Goal: Information Seeking & Learning: Learn about a topic

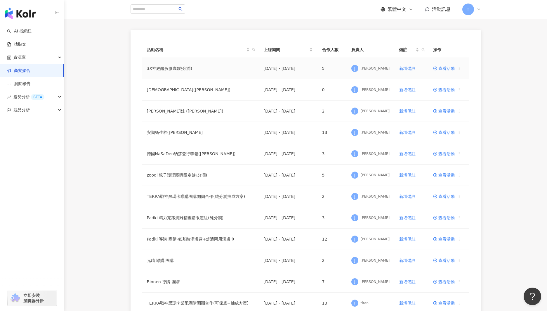
click at [448, 69] on span "查看活動" at bounding box center [444, 68] width 22 height 4
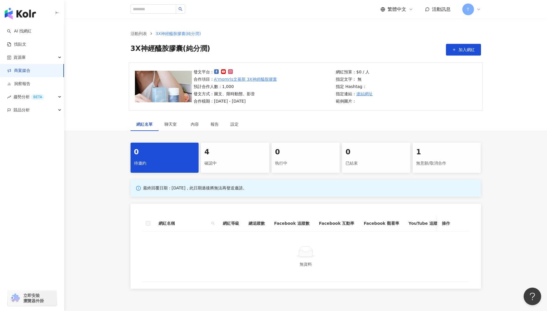
click at [215, 161] on div "確認中" at bounding box center [234, 163] width 61 height 10
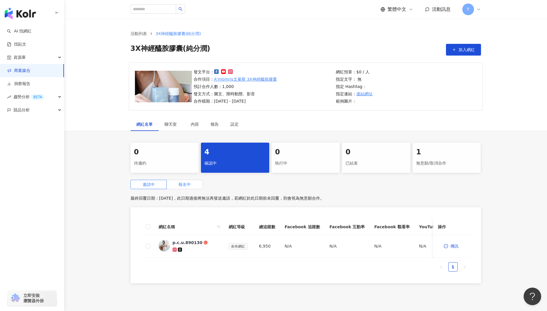
click at [183, 188] on label "報名中" at bounding box center [185, 184] width 36 height 9
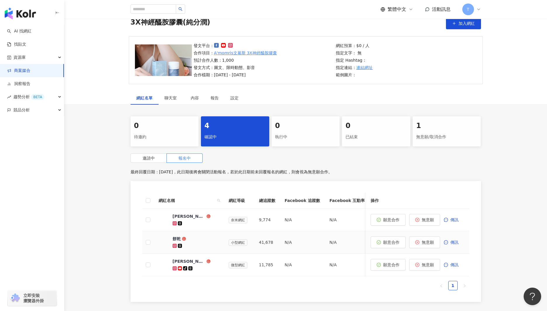
scroll to position [41, 0]
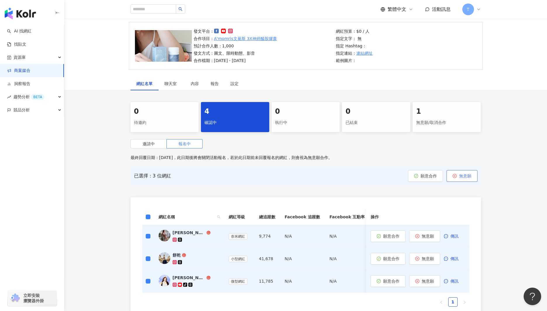
click at [470, 174] on span "無意願" at bounding box center [465, 175] width 12 height 5
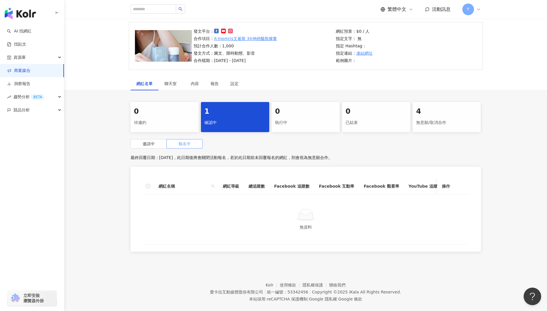
drag, startPoint x: 226, startPoint y: 123, endPoint x: 183, endPoint y: 140, distance: 46.8
click at [226, 123] on div "確認中" at bounding box center [234, 123] width 61 height 10
click at [147, 144] on span "邀請中" at bounding box center [149, 143] width 12 height 5
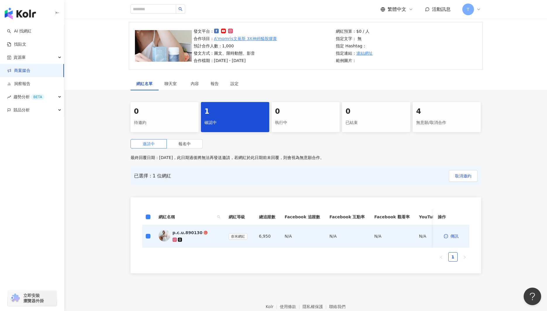
drag, startPoint x: 270, startPoint y: 183, endPoint x: 278, endPoint y: 159, distance: 25.4
click at [270, 183] on div "已選擇：1 位網紅 取消邀約" at bounding box center [306, 175] width 350 height 19
click at [28, 73] on link "商案媒合" at bounding box center [18, 71] width 23 height 6
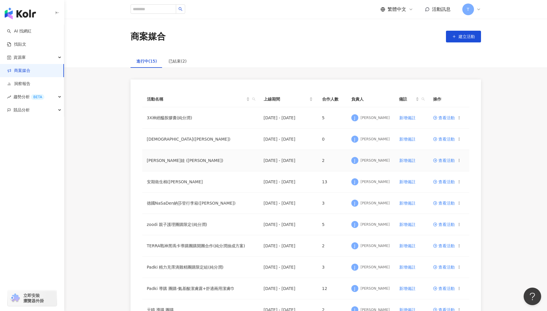
drag, startPoint x: 444, startPoint y: 160, endPoint x: 423, endPoint y: 158, distance: 20.5
click at [444, 160] on span "查看活動" at bounding box center [444, 160] width 22 height 4
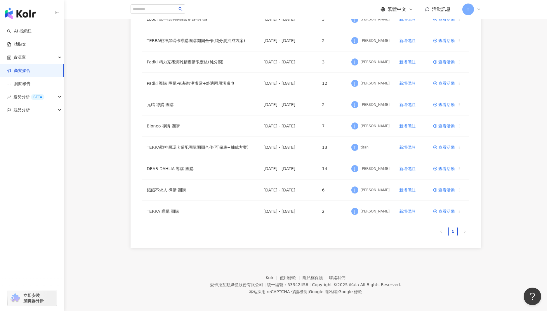
scroll to position [204, 0]
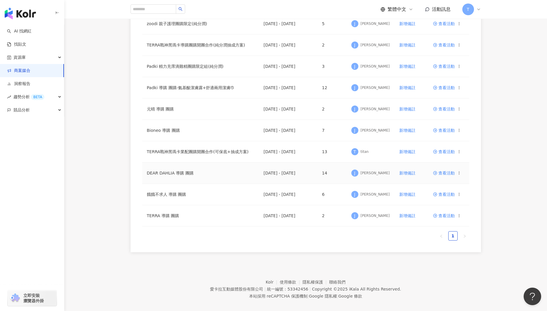
click at [458, 170] on td "查看活動" at bounding box center [448, 172] width 41 height 21
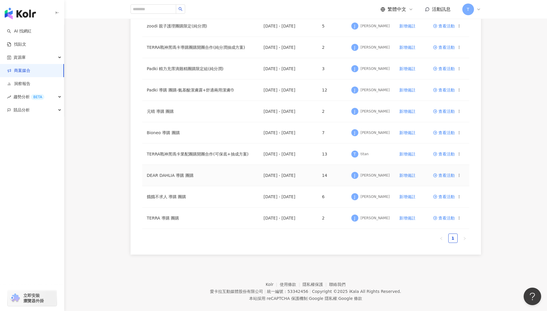
click at [459, 175] on icon at bounding box center [459, 175] width 4 height 4
drag, startPoint x: 430, startPoint y: 182, endPoint x: 446, endPoint y: 178, distance: 17.1
click at [430, 182] on td "查看活動" at bounding box center [448, 176] width 41 height 21
click at [446, 178] on span "查看活動" at bounding box center [444, 176] width 22 height 4
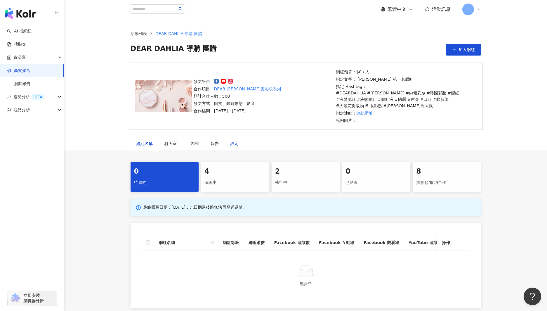
click at [236, 144] on div "設定" at bounding box center [234, 143] width 8 height 6
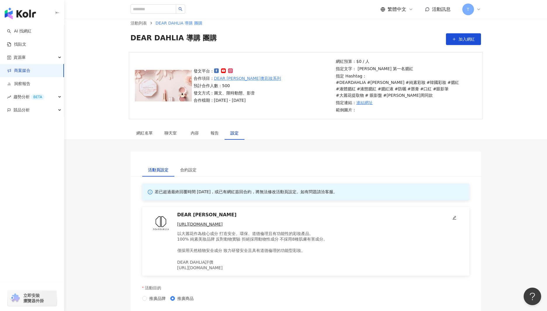
scroll to position [6, 0]
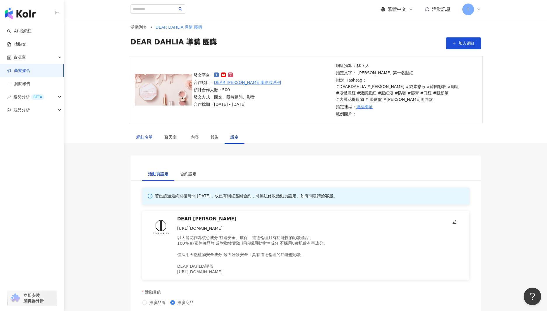
drag, startPoint x: 144, startPoint y: 138, endPoint x: 145, endPoint y: 140, distance: 3.2
click at [143, 138] on div "網紅名單" at bounding box center [144, 137] width 16 height 6
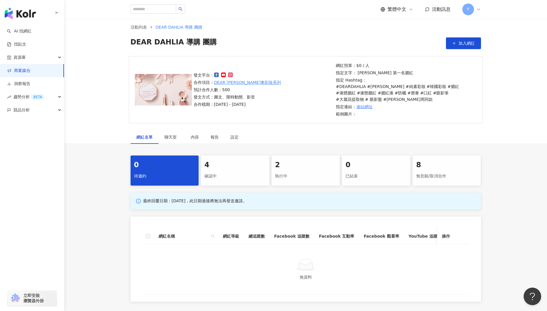
click at [227, 173] on div "確認中" at bounding box center [234, 176] width 61 height 10
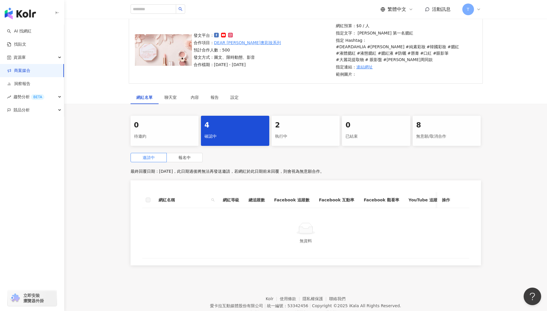
scroll to position [69, 0]
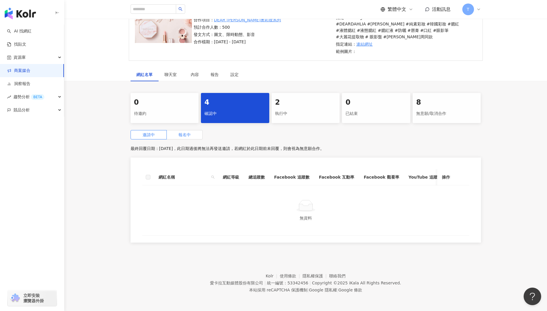
click at [190, 133] on span "報名中" at bounding box center [184, 134] width 12 height 5
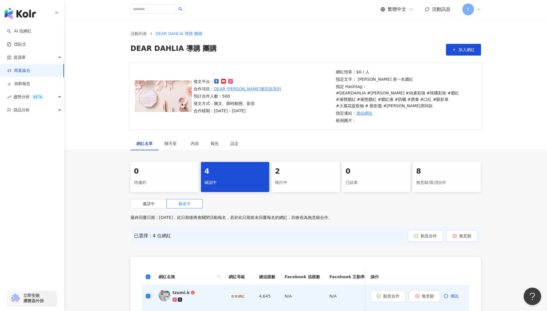
scroll to position [158, 0]
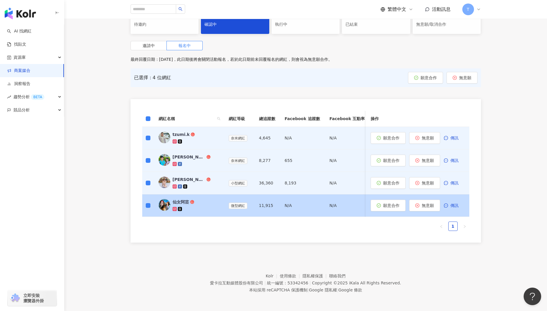
click at [182, 203] on div "仙女阿芸" at bounding box center [181, 202] width 16 height 6
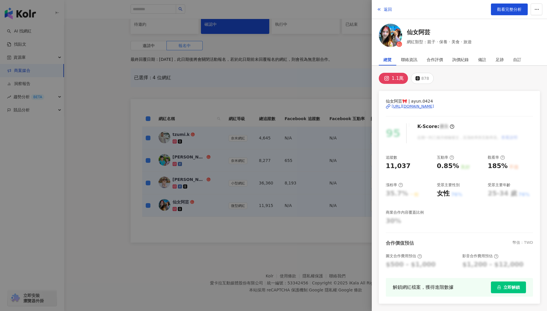
click at [418, 108] on div "https://www.instagram.com/ayun.0424/" at bounding box center [413, 106] width 42 height 5
drag, startPoint x: 310, startPoint y: 58, endPoint x: 305, endPoint y: 73, distance: 15.6
click at [310, 58] on div at bounding box center [273, 155] width 547 height 311
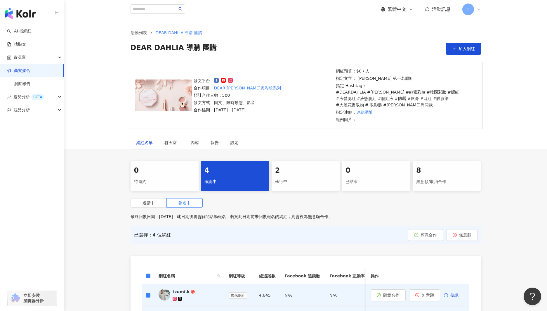
scroll to position [0, 0]
click at [23, 70] on link "商案媒合" at bounding box center [18, 71] width 23 height 6
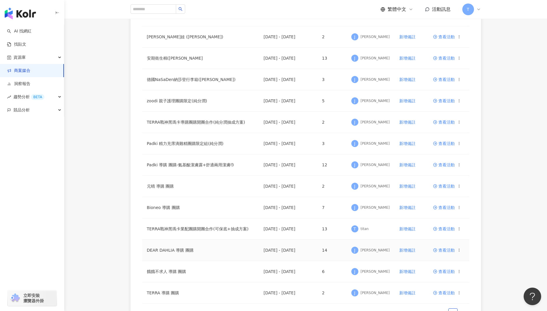
scroll to position [66, 0]
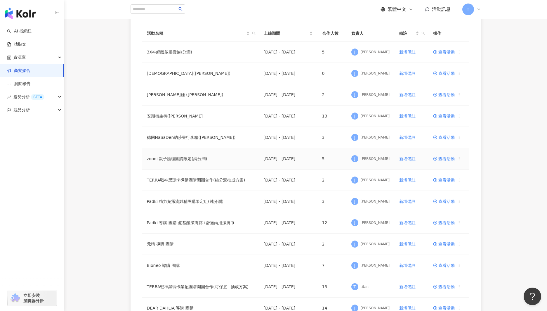
click at [447, 159] on span "查看活動" at bounding box center [444, 159] width 22 height 4
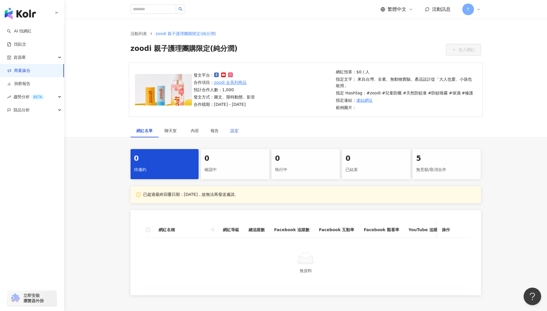
click at [234, 131] on div "設定" at bounding box center [234, 130] width 8 height 6
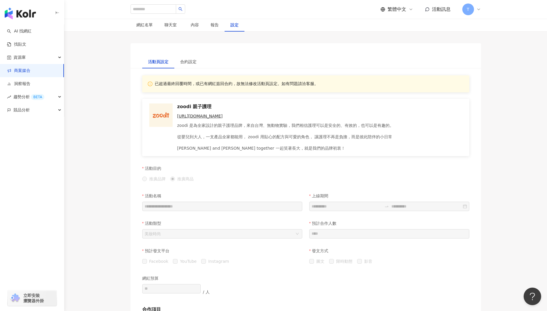
scroll to position [114, 0]
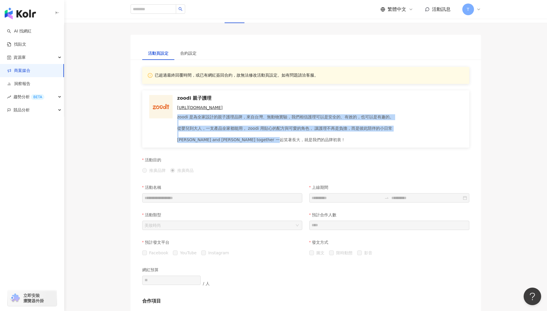
drag, startPoint x: 190, startPoint y: 118, endPoint x: 336, endPoint y: 145, distance: 148.5
click at [336, 145] on div "zoodi 親子護理 https://zoodi.com.tw/ zoodi 是為全家設計的親子護理品牌，來自台灣、無動物實驗，我們相信護理可以是安全的、有效…" at bounding box center [305, 118] width 327 height 57
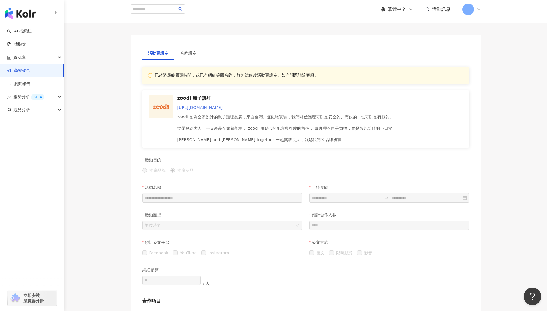
drag, startPoint x: 231, startPoint y: 100, endPoint x: 234, endPoint y: 105, distance: 5.4
click at [231, 100] on p "zoodi 親子護理" at bounding box center [317, 98] width 280 height 6
click at [196, 117] on p "zoodi 是為全家設計的親子護理品牌，來自台灣、無動物實驗，我們相信護理可以是安全的、有效的，也可以是有趣的。 從嬰兒到大人，一支產品全家都能用， zood…" at bounding box center [317, 128] width 280 height 29
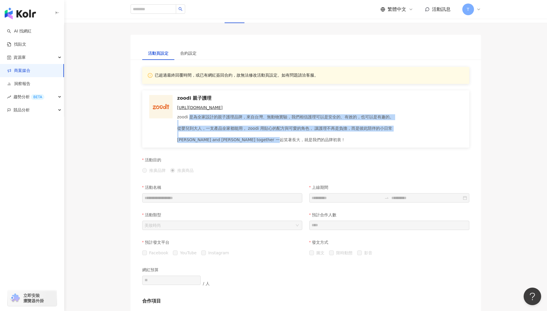
drag, startPoint x: 190, startPoint y: 118, endPoint x: 323, endPoint y: 138, distance: 134.7
click at [323, 138] on p "zoodi 是為全家設計的親子護理品牌，來自台灣、無動物實驗，我們相信護理可以是安全的、有效的，也可以是有趣的。 從嬰兒到大人，一支產品全家都能用， zood…" at bounding box center [317, 128] width 280 height 29
copy p "是為全家設計的親子護理品牌，來自台灣、無動物實驗，我們相信護理可以是安全的、有效的，也可以是有趣的。 從嬰兒到大人，一支產品全家都能用， zoodi 用貼心的…"
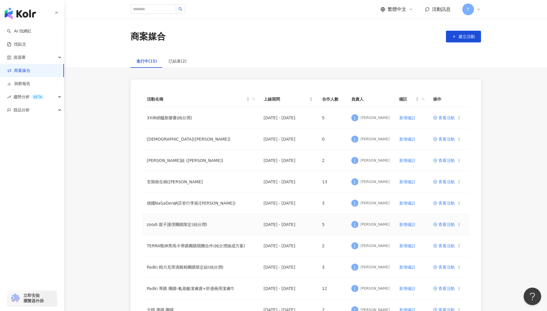
click at [461, 226] on icon at bounding box center [459, 224] width 4 height 4
drag, startPoint x: 472, startPoint y: 196, endPoint x: 317, endPoint y: 232, distance: 159.3
click at [472, 196] on div "活動名稱 上線期間 合作人數 負責人 備註 操作 3X神經醯胺膠囊(純分潤) 2025/8/15 - 2025/9/30 5 J Jennifer 新增備註 …" at bounding box center [306, 265] width 350 height 373
click at [444, 226] on td "查看活動" at bounding box center [448, 224] width 41 height 21
click at [443, 225] on span "查看活動" at bounding box center [444, 224] width 22 height 4
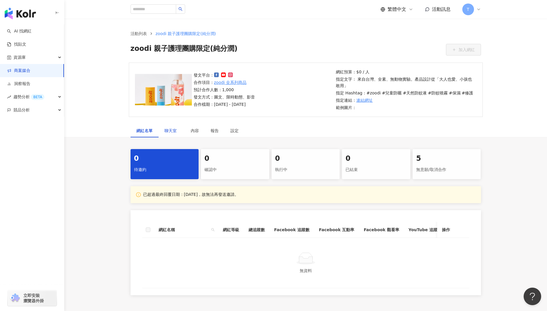
click at [171, 131] on span "聊天室" at bounding box center [171, 130] width 15 height 4
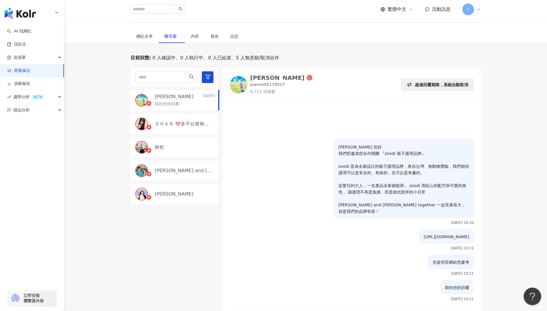
scroll to position [79, 0]
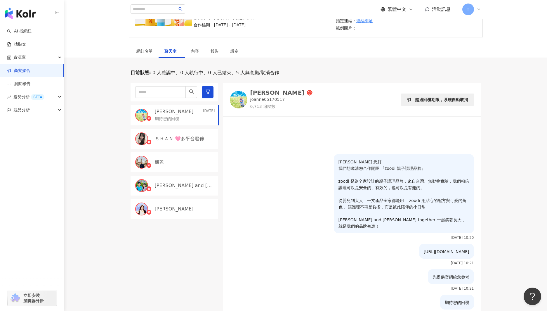
click at [190, 143] on div "ＳＨＡＮ 🩷多平台發佈🩷Youtube /tiktok/小紅書/IG/FB/痞客邦/Dcard" at bounding box center [175, 139] width 88 height 20
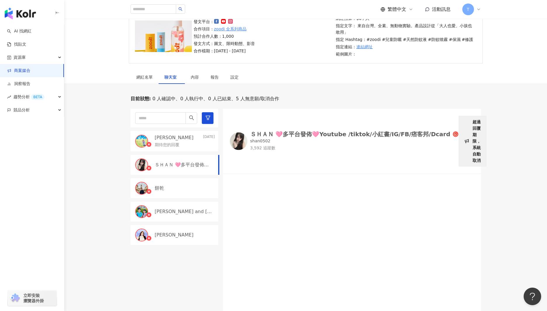
scroll to position [51, 0]
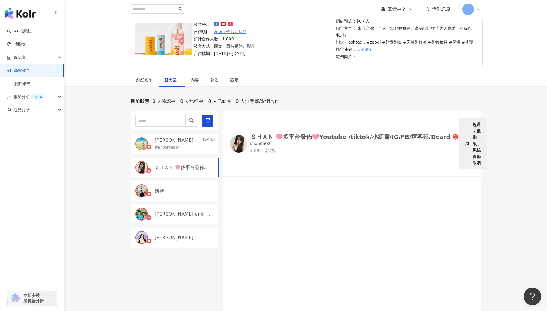
click at [305, 135] on div "ＳＨＡＮ 🩷多平台發佈🩷Youtube /tiktok/小紅書/IG/FB/痞客邦/Dcard shan0502 3,592 追蹤數 超過回覆期限，系統自動取消" at bounding box center [352, 143] width 244 height 51
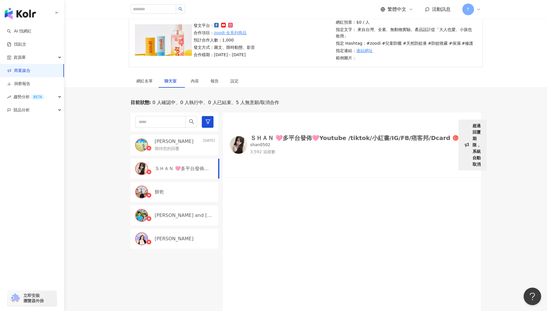
click at [165, 169] on p "ＳＨＡＮ 🩷多平台發佈🩷Youtube /tiktok/小紅書/IG/FB/痞客邦/Dcard" at bounding box center [184, 168] width 59 height 6
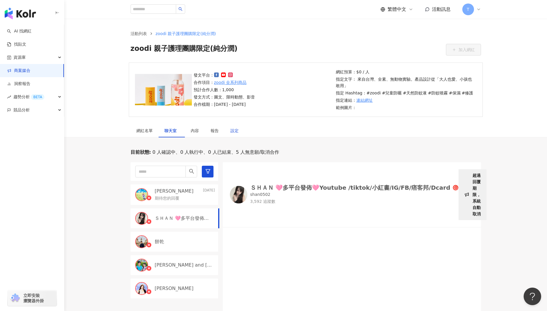
drag, startPoint x: 236, startPoint y: 130, endPoint x: 259, endPoint y: 139, distance: 25.1
click at [236, 130] on div "設定" at bounding box center [234, 130] width 8 height 6
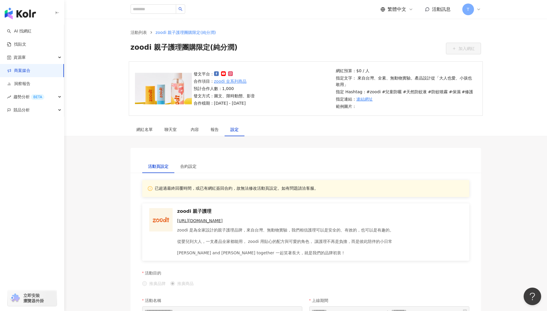
scroll to position [1, 0]
click at [478, 10] on icon at bounding box center [478, 9] width 2 height 1
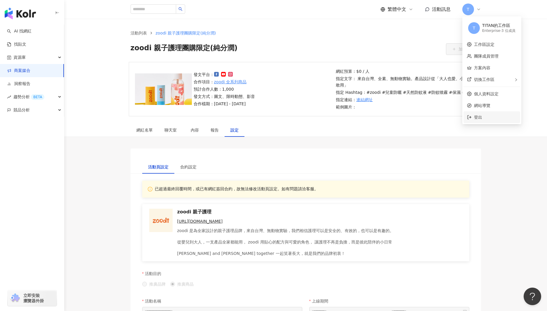
click at [479, 115] on span "登出" at bounding box center [478, 117] width 8 height 5
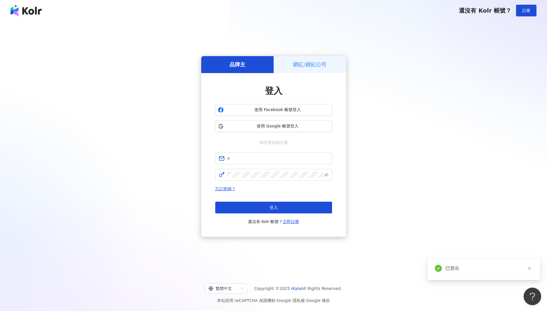
click at [295, 60] on div "網紅/經紀公司" at bounding box center [310, 64] width 72 height 17
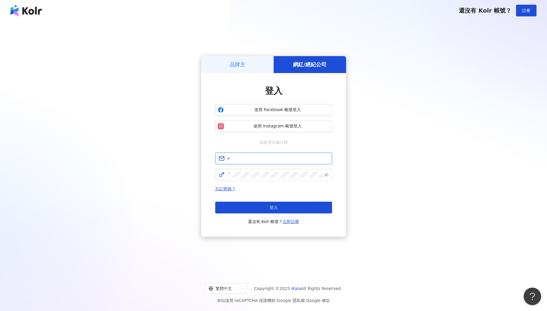
click at [245, 158] on input "text" at bounding box center [278, 158] width 102 height 6
paste input "**********"
click at [327, 174] on icon "eye-invisible" at bounding box center [326, 175] width 4 height 4
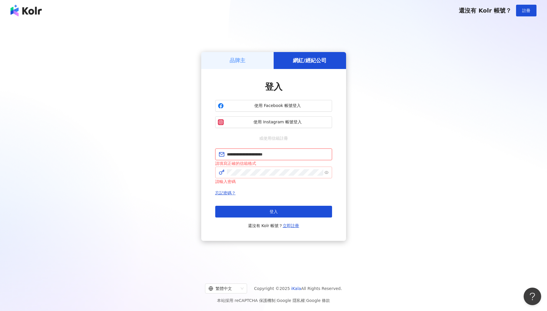
click at [297, 157] on input "**********" at bounding box center [278, 154] width 102 height 6
click at [279, 178] on div "請輸入密碼" at bounding box center [273, 181] width 117 height 6
click at [215, 206] on button "登入" at bounding box center [273, 212] width 117 height 12
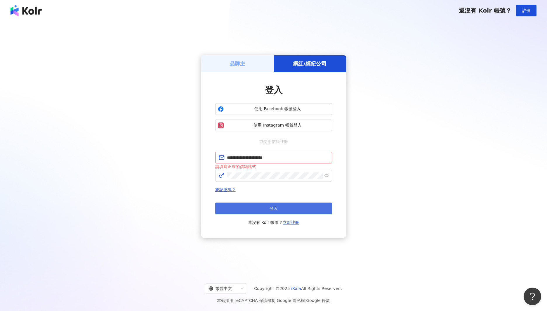
click at [279, 207] on button "登入" at bounding box center [273, 208] width 117 height 12
click at [286, 157] on input "**********" at bounding box center [278, 157] width 102 height 6
drag, startPoint x: 227, startPoint y: 157, endPoint x: 231, endPoint y: 158, distance: 4.4
click at [227, 158] on input "**********" at bounding box center [278, 157] width 102 height 6
drag, startPoint x: 254, startPoint y: 205, endPoint x: 256, endPoint y: 202, distance: 3.3
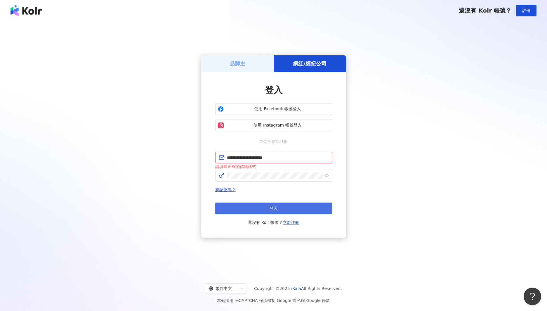
click at [254, 205] on button "登入" at bounding box center [273, 208] width 117 height 12
click at [294, 150] on div "**********" at bounding box center [273, 155] width 117 height 142
click at [297, 157] on input "**********" at bounding box center [278, 157] width 102 height 6
click at [297, 159] on input "**********" at bounding box center [278, 157] width 102 height 6
drag, startPoint x: 291, startPoint y: 183, endPoint x: 291, endPoint y: 171, distance: 12.0
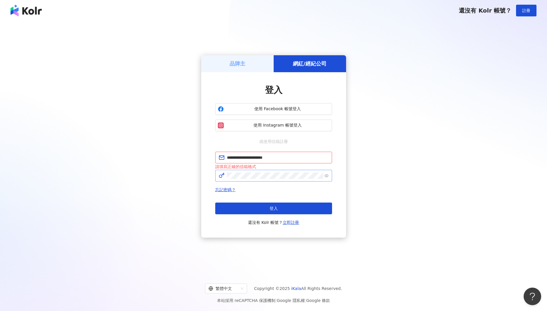
click at [291, 183] on div "**********" at bounding box center [273, 189] width 117 height 74
click at [291, 156] on input "**********" at bounding box center [278, 157] width 102 height 6
type input "**********"
click at [362, 248] on div "**********" at bounding box center [273, 146] width 533 height 241
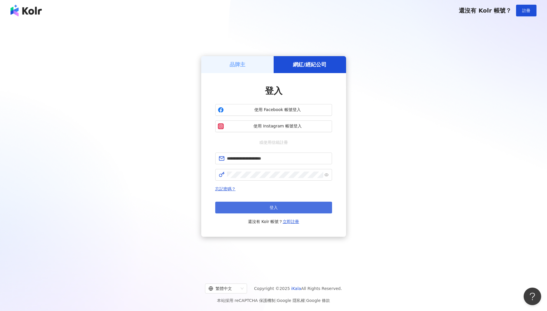
click at [289, 207] on button "登入" at bounding box center [273, 207] width 117 height 12
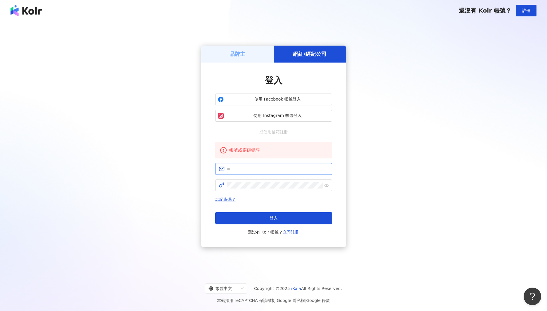
click at [248, 174] on span at bounding box center [273, 169] width 117 height 12
paste input "**********"
click at [326, 184] on icon "eye-invisible" at bounding box center [326, 185] width 4 height 4
type input "**********"
click button "登入" at bounding box center [273, 218] width 117 height 12
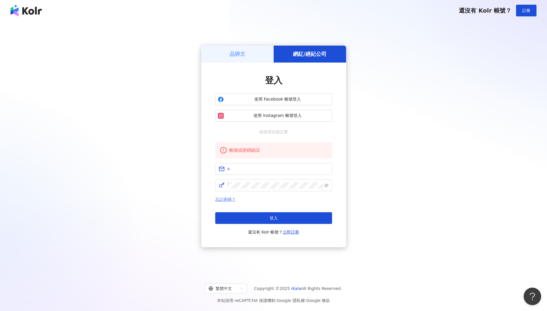
click at [228, 198] on link "忘記密碼？" at bounding box center [225, 199] width 20 height 5
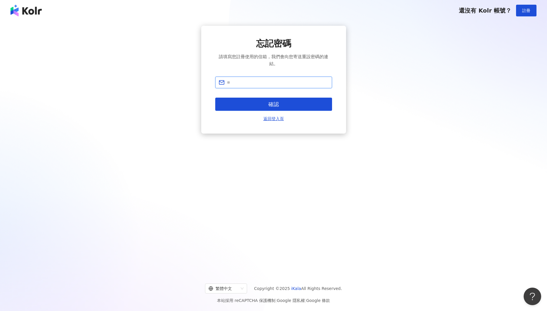
click at [241, 83] on input "text" at bounding box center [278, 82] width 102 height 6
paste input "**********"
click at [284, 82] on input "**********" at bounding box center [278, 82] width 102 height 6
type input "**********"
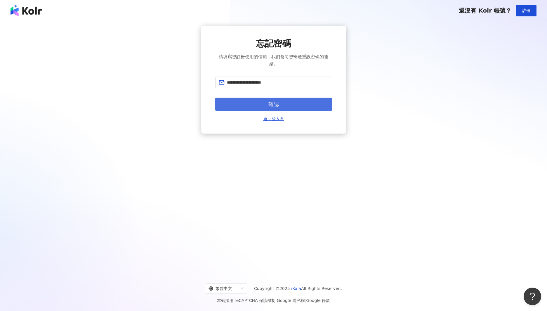
click at [293, 101] on button "確認" at bounding box center [273, 104] width 117 height 13
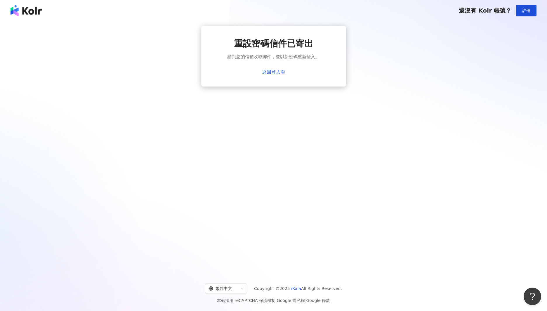
scroll to position [2, 0]
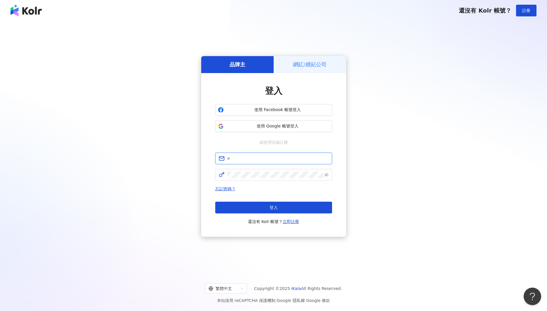
click at [254, 159] on input "text" at bounding box center [278, 158] width 102 height 6
paste input "**********"
type input "**********"
click at [276, 205] on span "登入" at bounding box center [274, 207] width 8 height 5
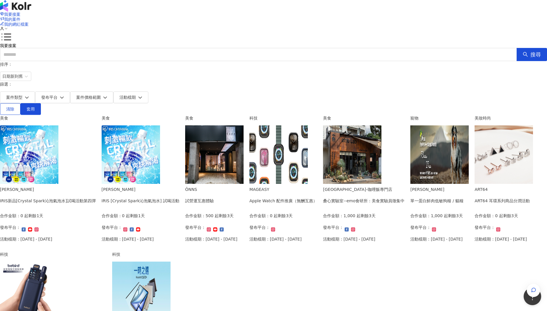
click at [58, 125] on img at bounding box center [29, 154] width 58 height 58
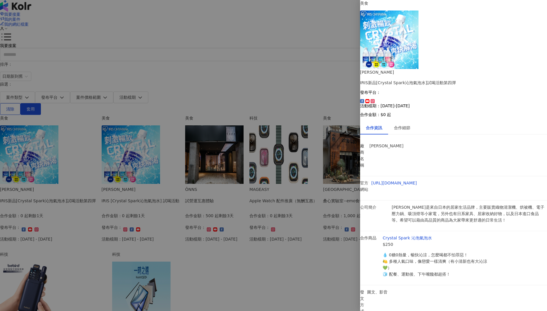
click at [322, 39] on div at bounding box center [273, 155] width 547 height 311
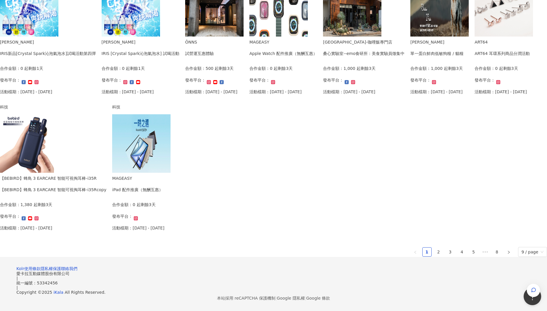
scroll to position [317, 0]
click at [434, 247] on link "2" at bounding box center [438, 251] width 9 height 9
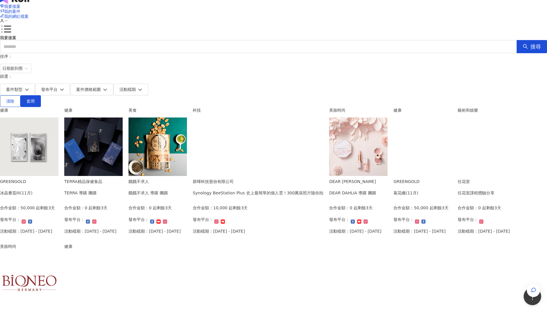
scroll to position [0, 0]
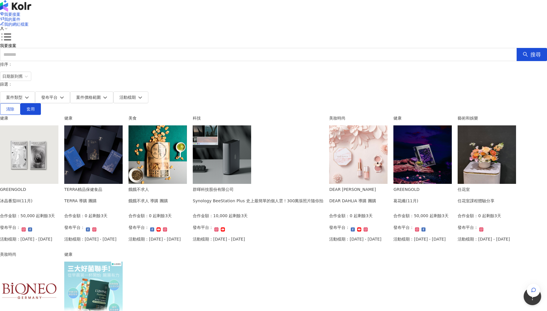
click at [187, 134] on img at bounding box center [157, 154] width 58 height 58
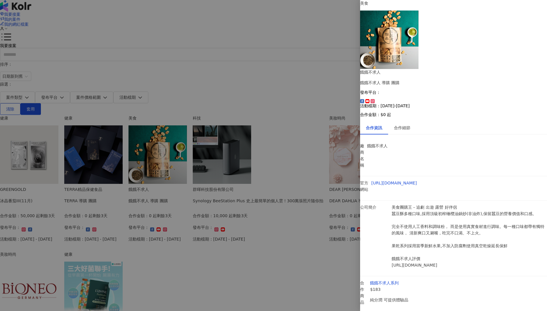
click at [307, 198] on div at bounding box center [273, 155] width 547 height 311
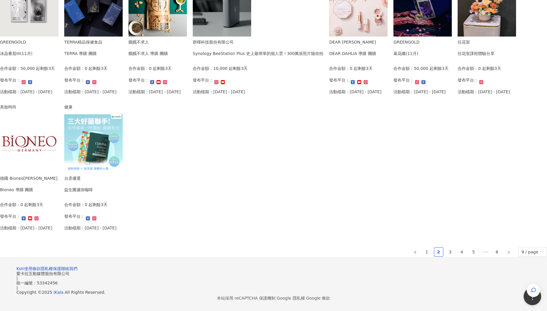
scroll to position [314, 0]
click at [446, 247] on link "3" at bounding box center [450, 251] width 9 height 9
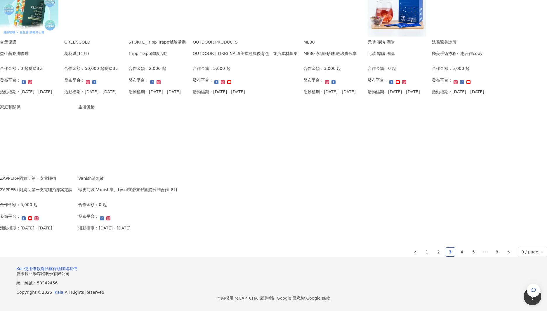
scroll to position [265, 0]
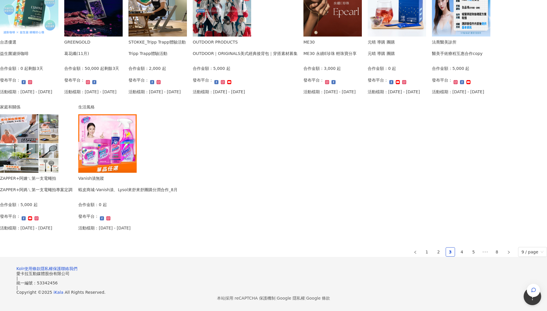
click at [137, 159] on img at bounding box center [107, 143] width 58 height 58
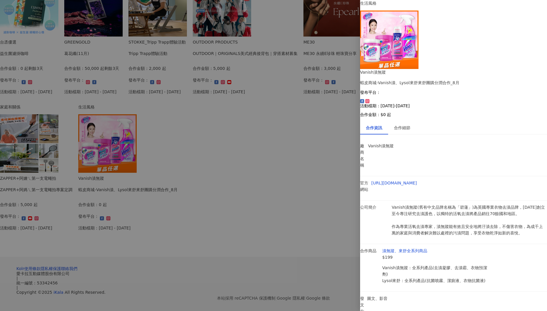
click at [285, 100] on div at bounding box center [273, 155] width 547 height 311
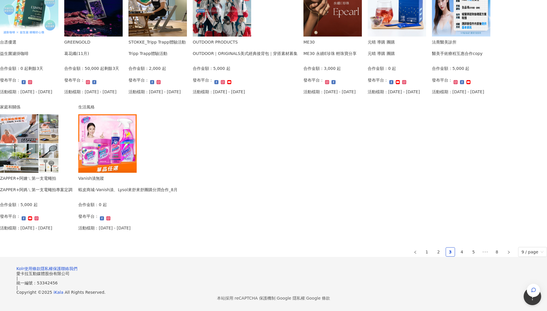
scroll to position [315, 0]
click at [434, 247] on link "2" at bounding box center [438, 251] width 9 height 9
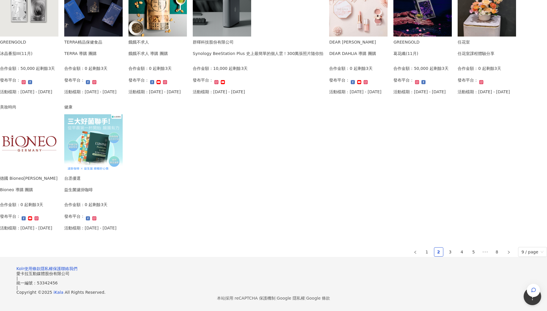
scroll to position [250, 0]
click at [58, 173] on img at bounding box center [29, 143] width 58 height 58
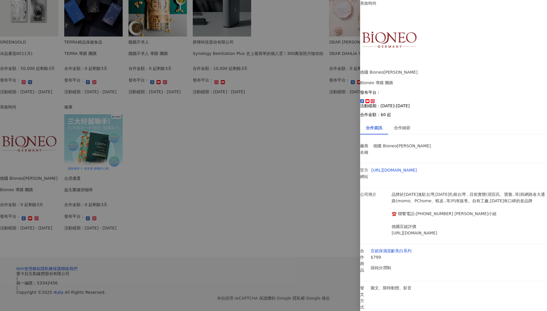
click at [309, 226] on div at bounding box center [273, 155] width 547 height 311
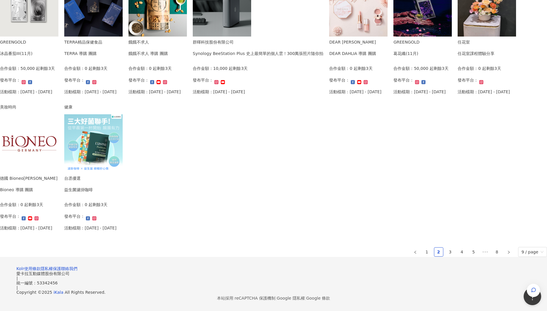
scroll to position [314, 0]
click at [446, 247] on link "3" at bounding box center [450, 251] width 9 height 9
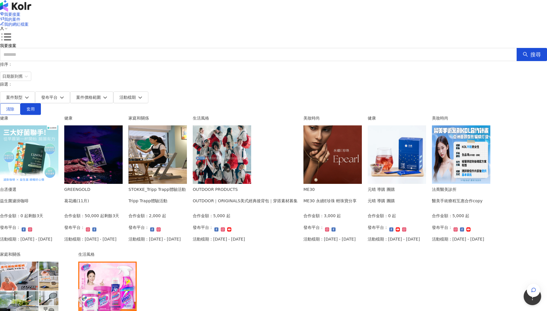
scroll to position [315, 0]
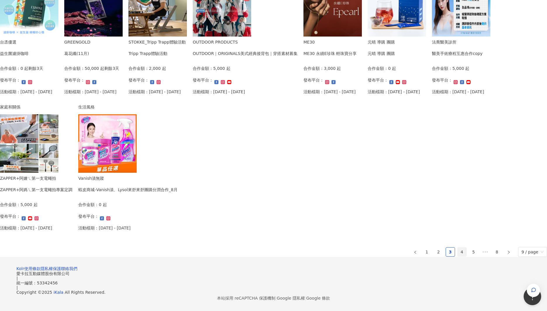
click at [458, 247] on link "4" at bounding box center [462, 251] width 9 height 9
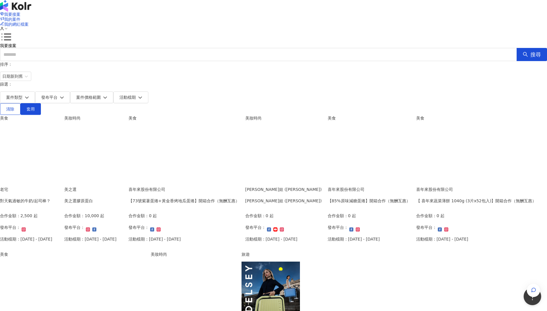
scroll to position [317, 0]
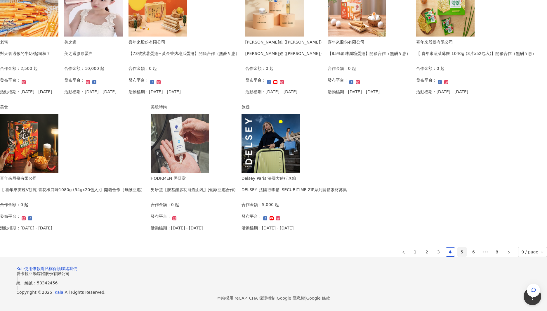
click at [458, 247] on link "5" at bounding box center [462, 251] width 9 height 9
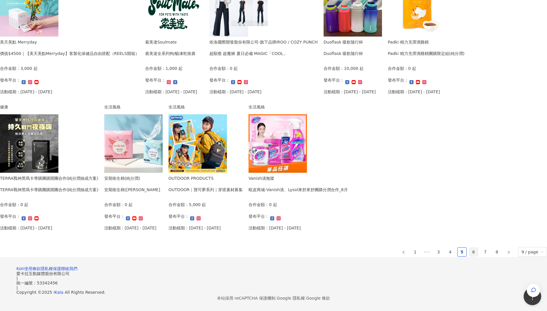
click at [469, 247] on link "6" at bounding box center [473, 251] width 9 height 9
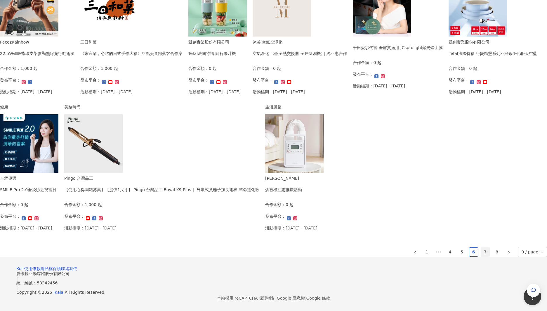
click at [481, 247] on link "7" at bounding box center [485, 251] width 9 height 9
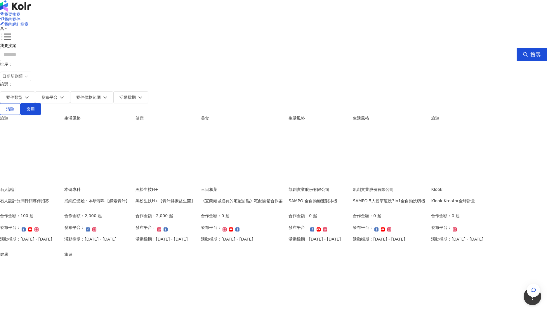
scroll to position [315, 0]
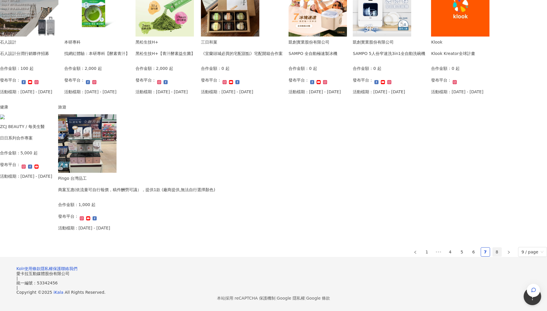
click at [493, 247] on link "8" at bounding box center [497, 251] width 9 height 9
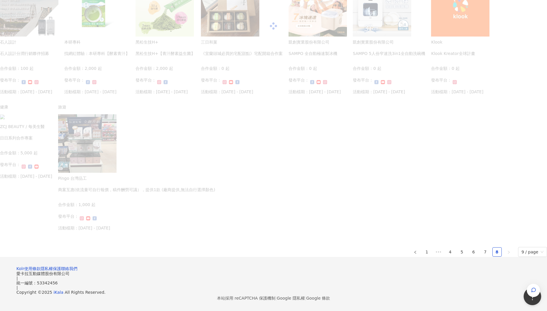
scroll to position [28, 0]
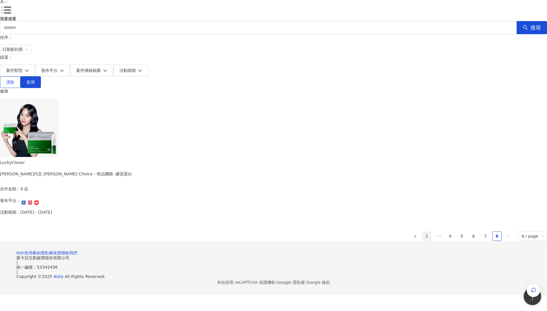
click at [423, 232] on link "1" at bounding box center [427, 236] width 9 height 9
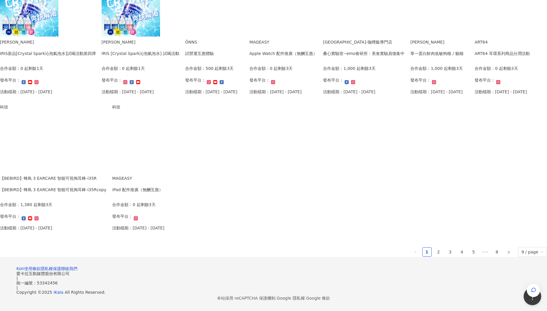
scroll to position [317, 0]
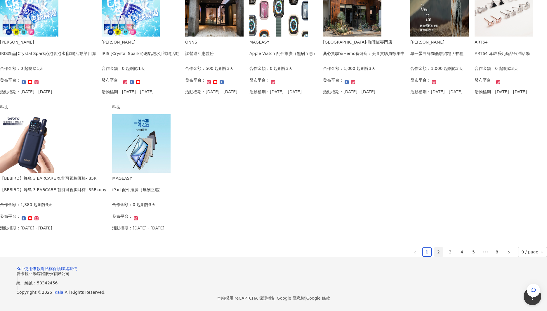
click at [434, 247] on link "2" at bounding box center [438, 251] width 9 height 9
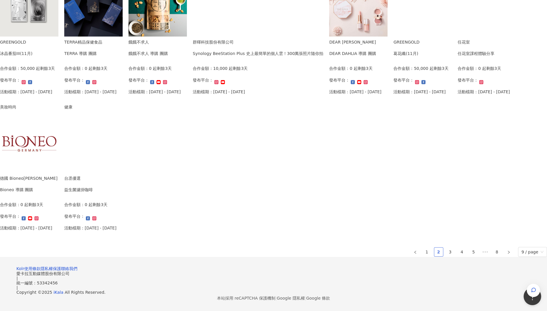
scroll to position [314, 0]
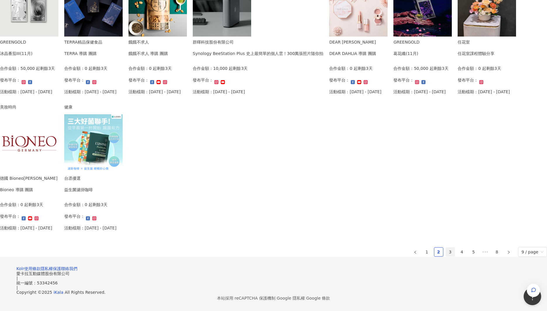
click at [446, 247] on link "3" at bounding box center [450, 251] width 9 height 9
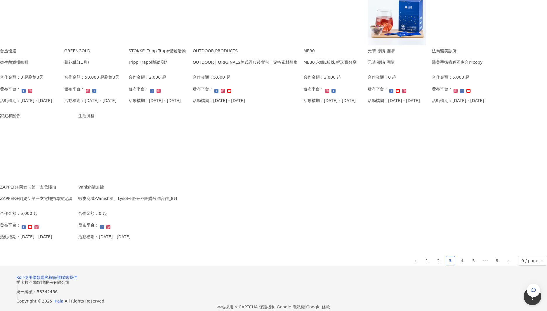
scroll to position [315, 0]
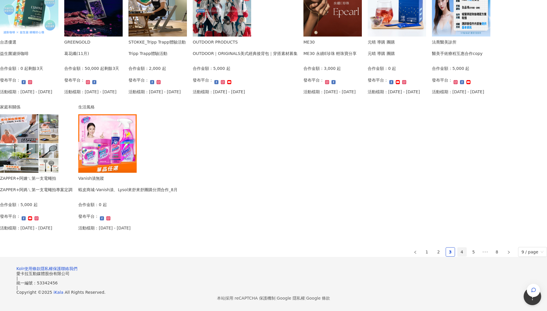
click at [458, 247] on link "4" at bounding box center [462, 251] width 9 height 9
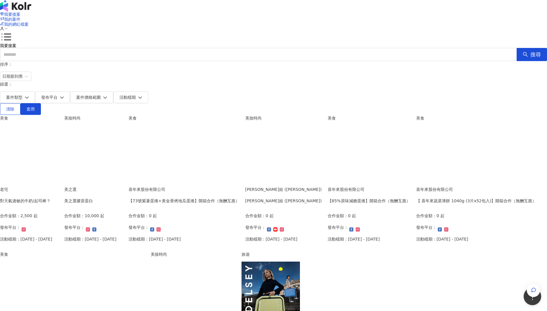
scroll to position [1, 0]
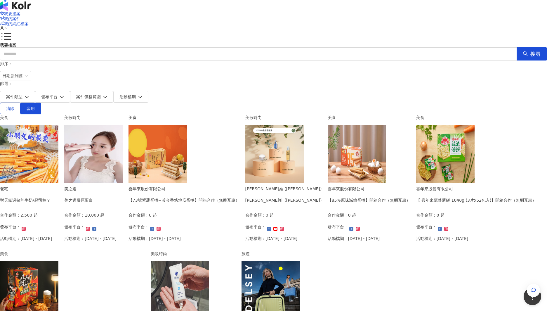
click at [4, 26] on icon at bounding box center [2, 28] width 4 height 4
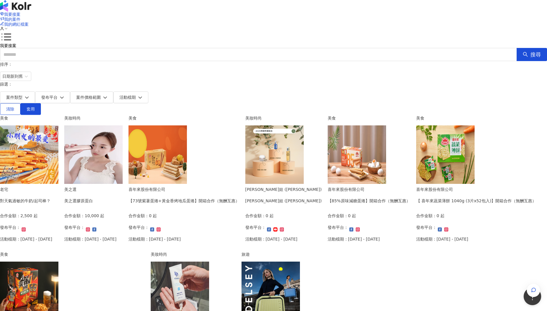
click at [424, 49] on div "搜尋" at bounding box center [273, 54] width 547 height 13
click at [8, 27] on icon at bounding box center [6, 29] width 4 height 4
click at [421, 47] on icon at bounding box center [419, 46] width 5 height 5
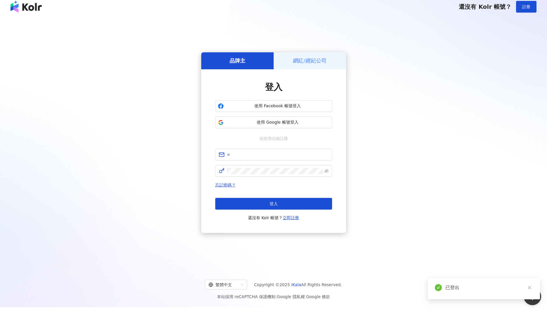
scroll to position [0, 0]
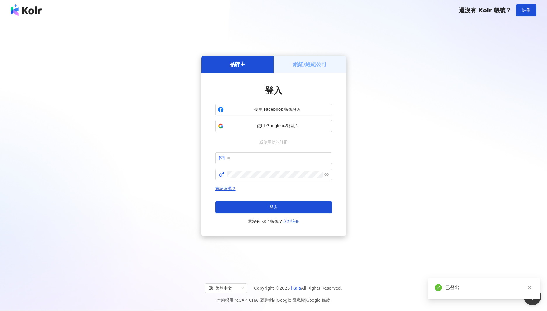
click at [244, 58] on div "品牌主" at bounding box center [237, 64] width 72 height 17
click at [245, 63] on h5 "品牌主" at bounding box center [238, 64] width 16 height 7
click at [312, 66] on h5 "網紅/經紀公司" at bounding box center [310, 64] width 34 height 7
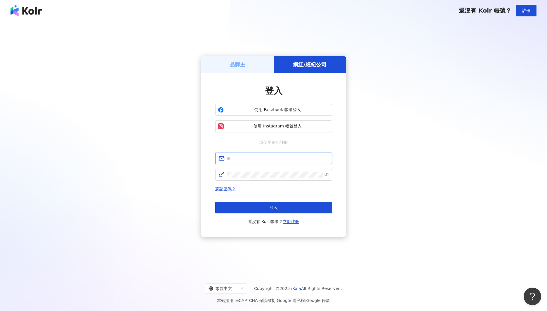
click at [242, 158] on input "text" at bounding box center [278, 158] width 102 height 6
paste input "**********"
type input "**********"
click at [257, 206] on button "登入" at bounding box center [273, 207] width 117 height 12
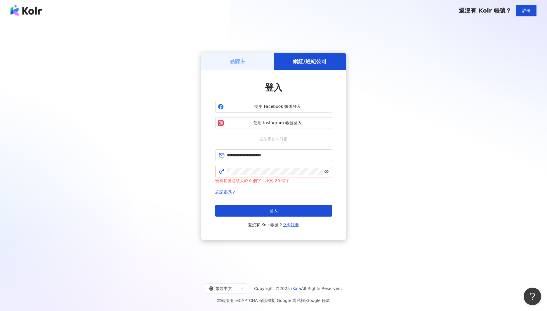
click at [327, 172] on icon "eye-invisible" at bounding box center [326, 171] width 4 height 4
click at [281, 213] on button "登入" at bounding box center [273, 211] width 117 height 12
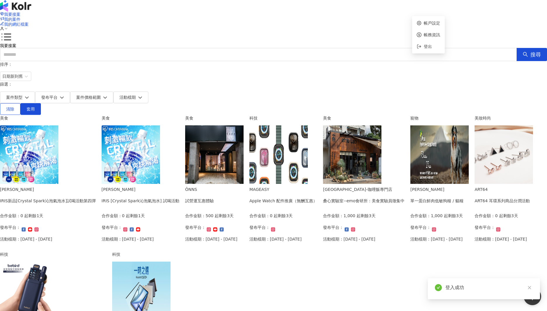
click at [7, 28] on polyline at bounding box center [6, 28] width 2 height 1
click at [430, 22] on link "帳戶設定" at bounding box center [432, 23] width 16 height 5
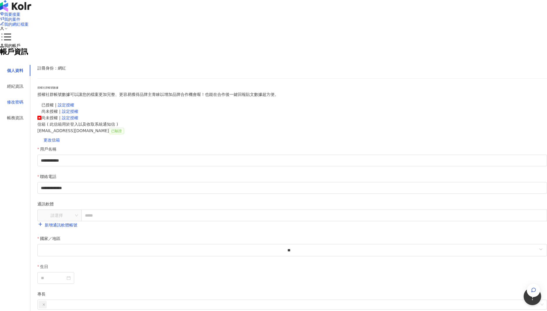
click at [23, 105] on div "修改密碼" at bounding box center [15, 102] width 16 height 6
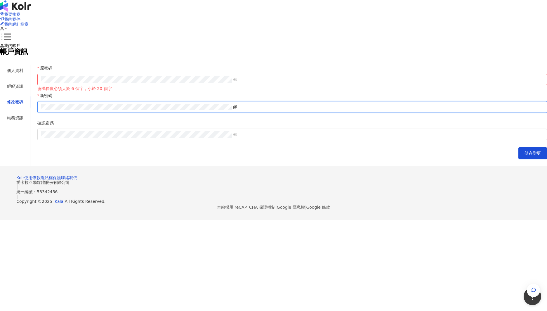
click at [237, 109] on icon "eye-invisible" at bounding box center [235, 107] width 4 height 4
click at [224, 113] on span at bounding box center [292, 107] width 510 height 12
click at [405, 85] on span at bounding box center [292, 80] width 510 height 12
click at [237, 81] on icon "eye-invisible" at bounding box center [235, 79] width 4 height 4
click at [524, 155] on span "儲存變更" at bounding box center [532, 153] width 16 height 5
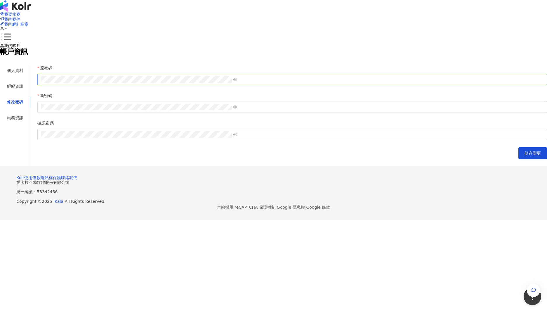
click at [8, 27] on icon at bounding box center [6, 29] width 4 height 4
click at [430, 44] on div "我的帳戶" at bounding box center [273, 45] width 547 height 5
drag, startPoint x: 401, startPoint y: 182, endPoint x: 404, endPoint y: 182, distance: 3.2
click at [518, 159] on button "儲存變更" at bounding box center [532, 153] width 29 height 12
click at [4, 27] on icon at bounding box center [2, 29] width 4 height 4
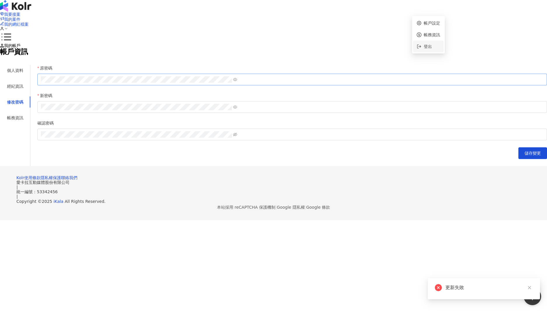
click at [418, 48] on icon at bounding box center [419, 46] width 5 height 5
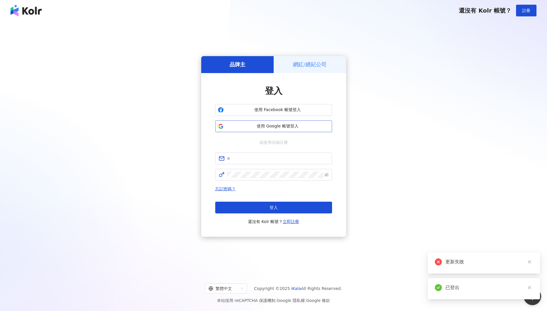
click at [237, 126] on span "使用 Google 帳號登入" at bounding box center [277, 126] width 103 height 6
drag, startPoint x: 244, startPoint y: 62, endPoint x: 254, endPoint y: 93, distance: 32.1
click at [244, 62] on h5 "品牌主" at bounding box center [238, 64] width 16 height 7
click at [268, 128] on span "使用 Google 帳號登入" at bounding box center [277, 126] width 103 height 6
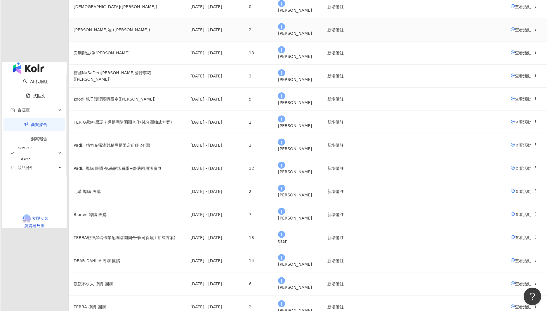
scroll to position [198, 0]
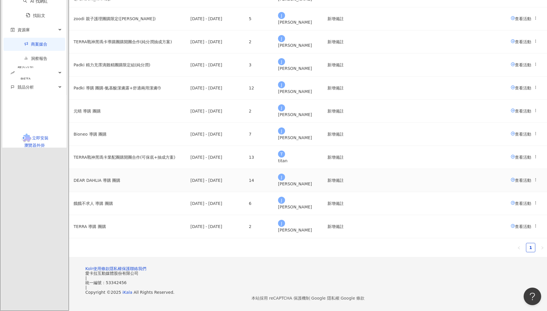
click at [511, 178] on span "查看活動" at bounding box center [521, 180] width 20 height 5
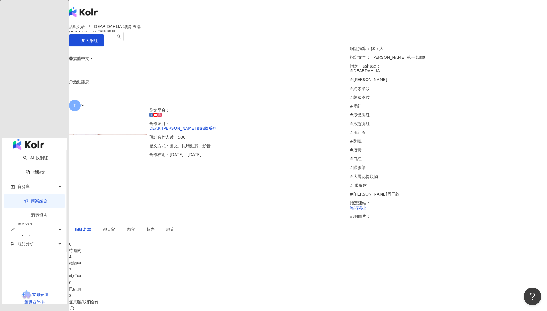
click at [216, 260] on div "確認中" at bounding box center [308, 263] width 478 height 6
click at [107, 307] on span "報名中" at bounding box center [101, 309] width 12 height 5
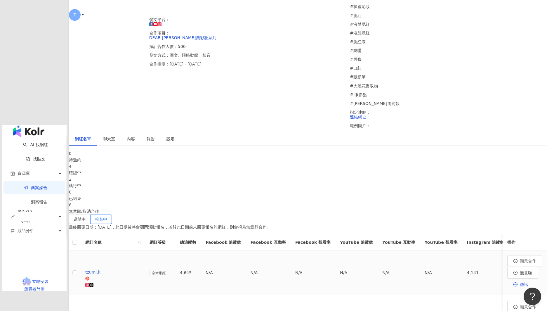
scroll to position [92, 0]
click at [140, 268] on div "tzumi.k" at bounding box center [112, 271] width 55 height 6
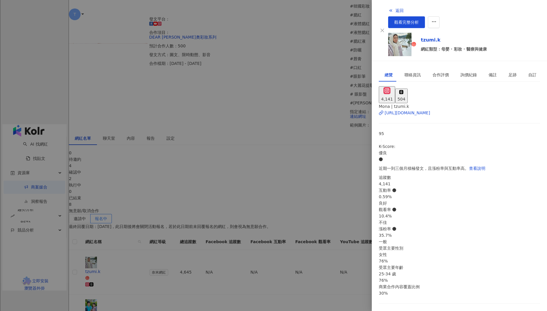
scroll to position [1, 0]
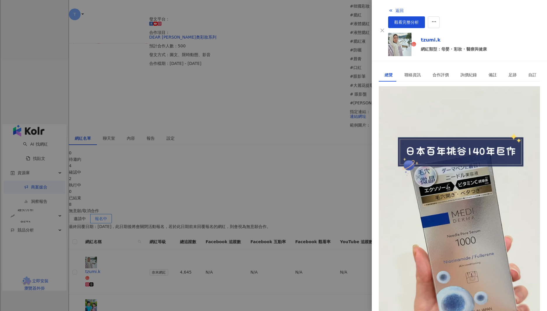
click at [416, 110] on div "https://www.instagram.com/tzumi.k/" at bounding box center [408, 113] width 46 height 6
click at [388, 8] on button "返回" at bounding box center [396, 11] width 16 height 12
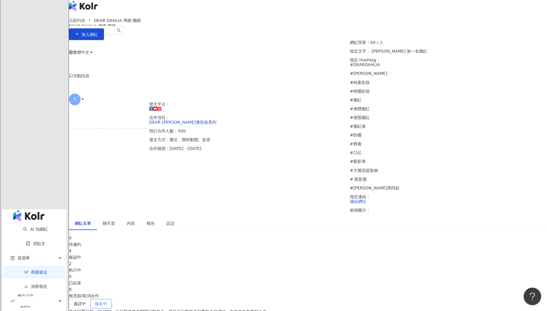
scroll to position [8, 0]
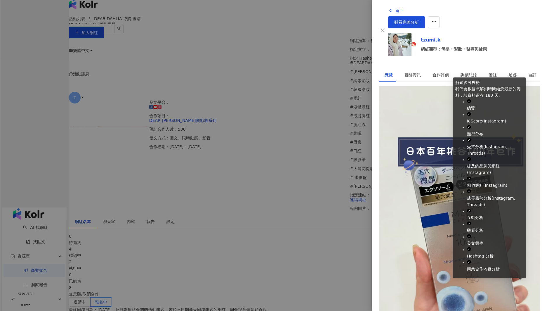
drag, startPoint x: 511, startPoint y: 286, endPoint x: 443, endPoint y: 265, distance: 70.6
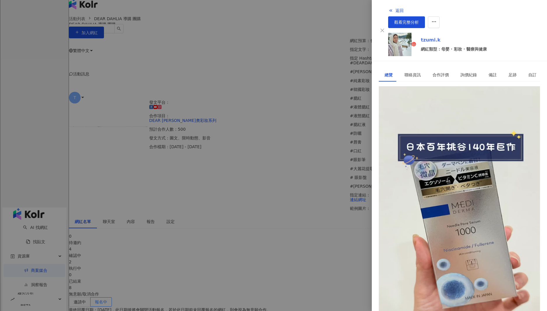
click at [445, 37] on link "tzumi.k" at bounding box center [454, 40] width 66 height 7
click at [388, 9] on icon "button" at bounding box center [390, 10] width 5 height 5
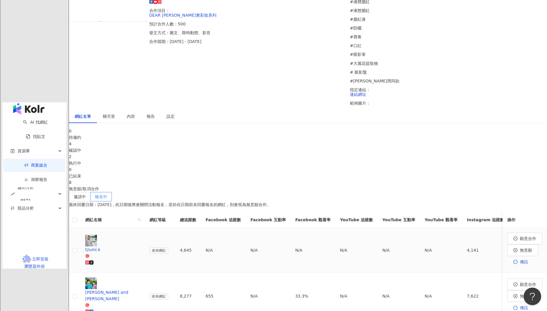
scroll to position [124, 0]
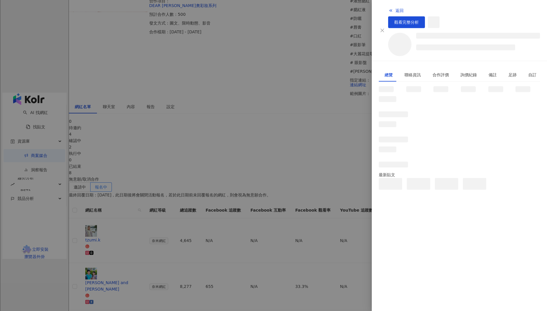
scroll to position [123, 0]
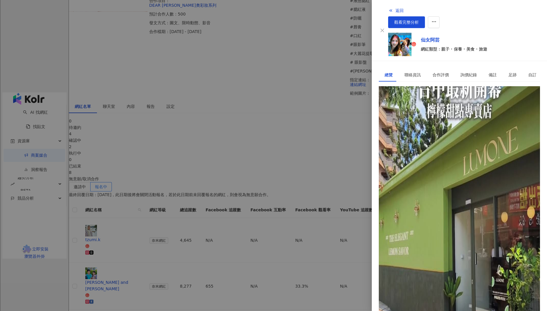
click at [430, 110] on div "https://www.instagram.com/ayun.0424/" at bounding box center [408, 113] width 46 height 6
click at [421, 37] on link "仙女阿芸" at bounding box center [454, 40] width 66 height 7
click at [334, 19] on div at bounding box center [273, 155] width 547 height 311
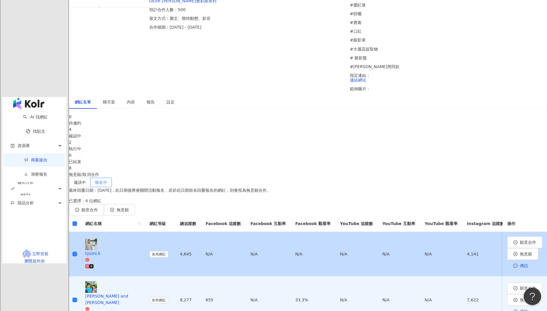
scroll to position [158, 0]
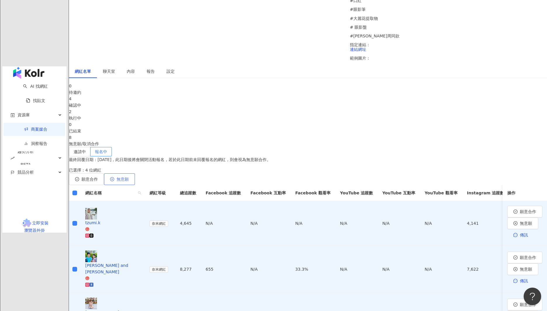
click at [129, 177] on span "無意願" at bounding box center [123, 179] width 12 height 5
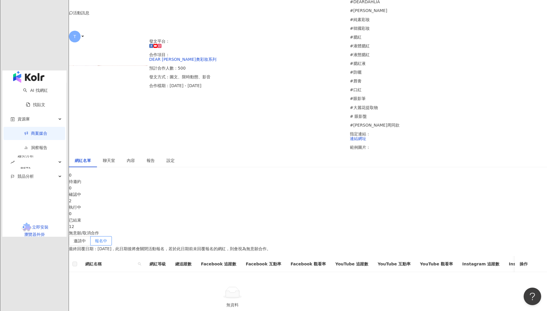
scroll to position [0, 0]
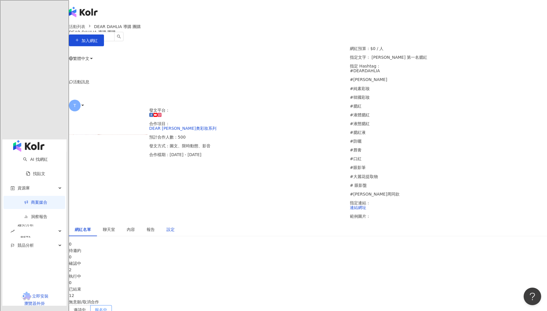
click at [175, 226] on div "設定" at bounding box center [170, 229] width 8 height 6
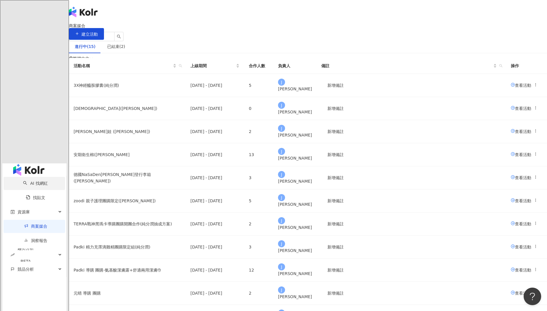
click at [25, 181] on link "AI 找網紅" at bounding box center [35, 183] width 25 height 5
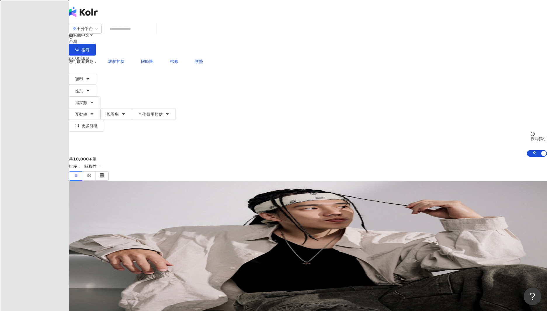
click at [154, 34] on input "search" at bounding box center [130, 28] width 47 height 11
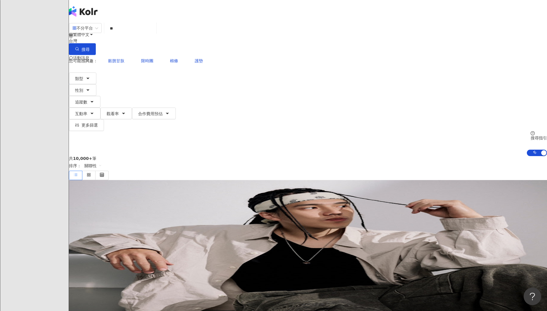
type input "*"
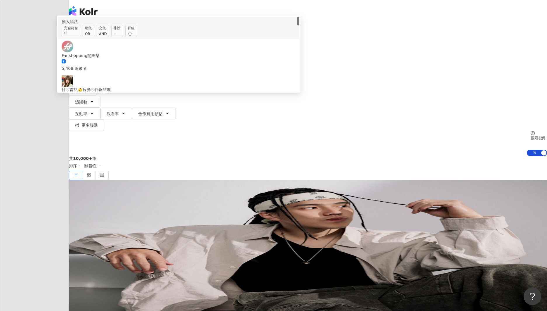
click at [92, 37] on div "OR" at bounding box center [88, 34] width 7 height 6
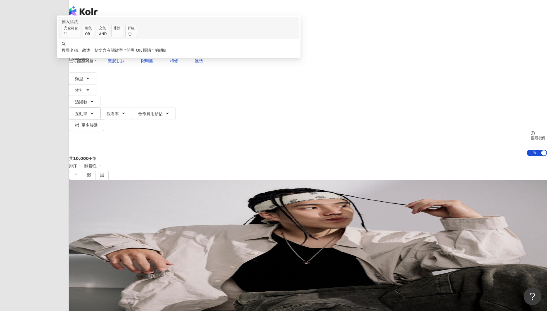
click at [94, 37] on span "聯集 OR" at bounding box center [89, 31] width 12 height 12
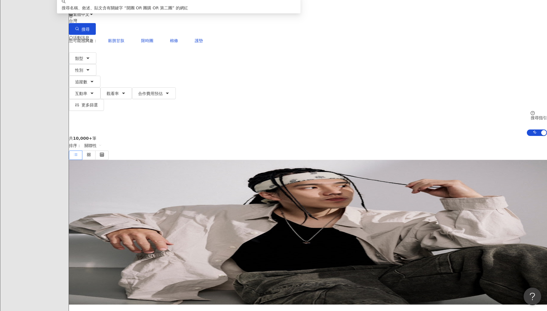
scroll to position [0, 0]
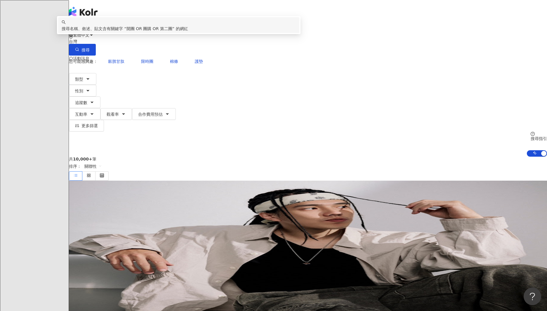
type input "**********"
click at [180, 157] on div "共 10,000+ 筆 排序： 關聯性" at bounding box center [308, 169] width 478 height 24
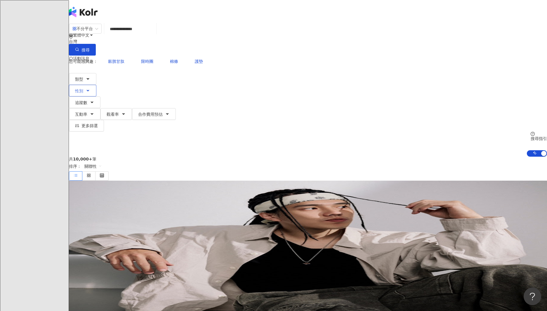
click at [83, 88] on span "性別" at bounding box center [79, 90] width 8 height 5
click at [100, 96] on button "追蹤數" at bounding box center [85, 102] width 32 height 12
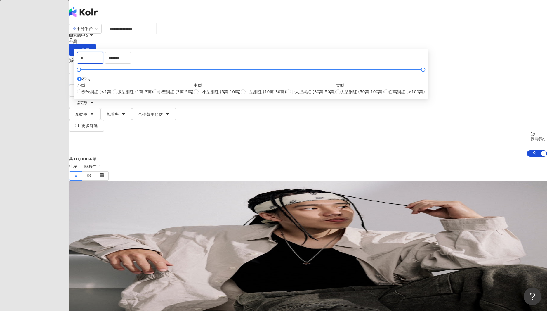
drag, startPoint x: 219, startPoint y: 92, endPoint x: 184, endPoint y: 90, distance: 34.5
type input "*"
type input "****"
drag, startPoint x: 303, startPoint y: 90, endPoint x: 243, endPoint y: 93, distance: 60.2
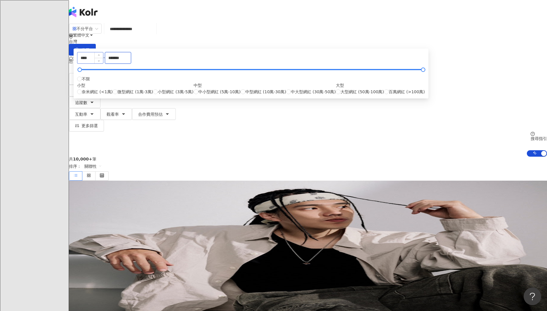
click at [243, 93] on div "**** - ******* 不限 小型 奈米網紅 (<1萬) 微型網紅 (1萬-3萬) 小型網紅 (3萬-5萬) 中型 中小型網紅 (5萬-10萬) 中型網…" at bounding box center [251, 73] width 348 height 43
drag, startPoint x: 308, startPoint y: 90, endPoint x: 273, endPoint y: 91, distance: 34.5
click at [273, 91] on div "**** - ******* 不限 小型 奈米網紅 (<1萬) 微型網紅 (1萬-3萬) 小型網紅 (3萬-5萬) 中型 中小型網紅 (5萬-10萬) 中型網…" at bounding box center [251, 73] width 348 height 43
type input "*****"
drag, startPoint x: 352, startPoint y: 114, endPoint x: 369, endPoint y: 102, distance: 20.4
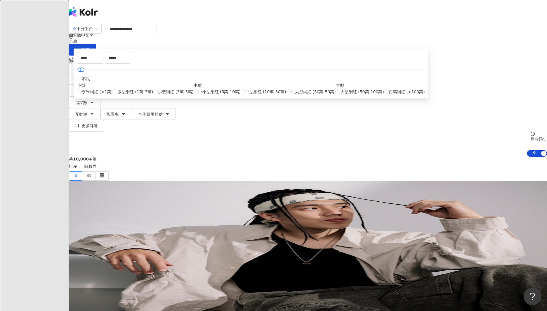
click at [90, 82] on label "不限" at bounding box center [83, 79] width 13 height 6
type input "*"
type input "*******"
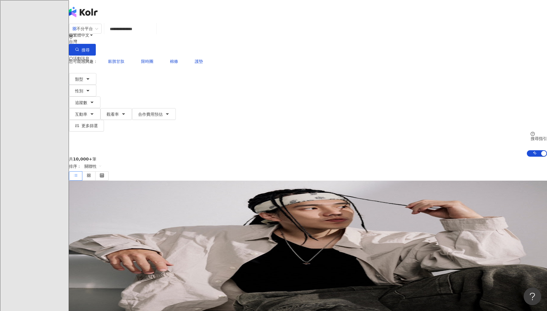
click at [385, 157] on div "共 10,000+ 筆 排序： 關聯性" at bounding box center [308, 169] width 478 height 24
click at [87, 100] on span "追蹤數" at bounding box center [81, 102] width 12 height 5
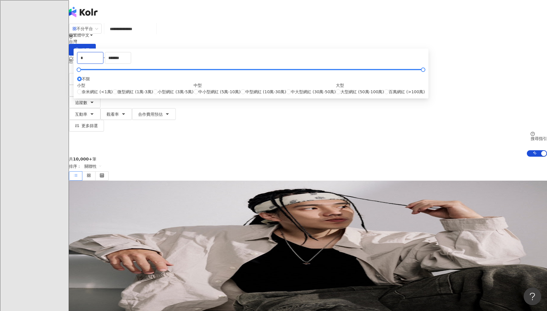
drag, startPoint x: 227, startPoint y: 91, endPoint x: 186, endPoint y: 89, distance: 40.7
type input "****"
click at [131, 63] on input "*******" at bounding box center [118, 57] width 26 height 11
drag, startPoint x: 313, startPoint y: 90, endPoint x: 212, endPoint y: 87, distance: 101.4
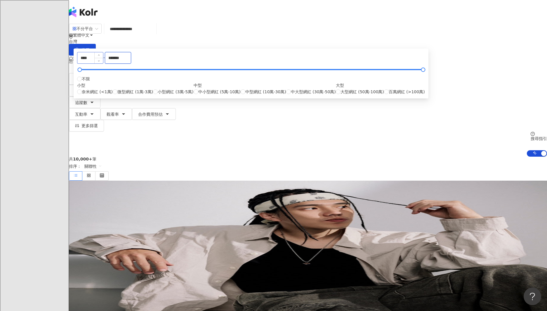
click at [212, 87] on div "**** - ******* 不限 小型 奈米網紅 (<1萬) 微型網紅 (1萬-3萬) 小型網紅 (3萬-5萬) 中型 中小型網紅 (5萬-10萬) 中型網…" at bounding box center [251, 73] width 348 height 43
type input "*****"
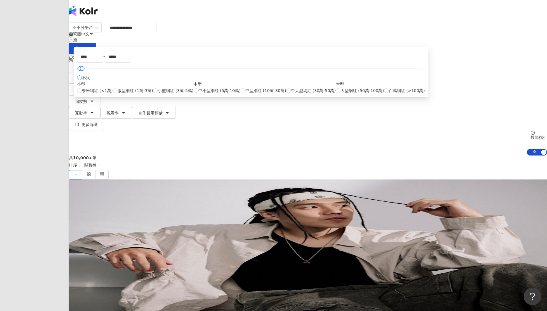
click at [90, 81] on label "不限" at bounding box center [83, 77] width 13 height 6
type input "*"
type input "*******"
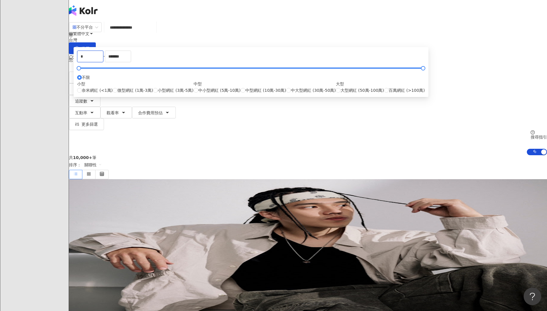
drag, startPoint x: 219, startPoint y: 92, endPoint x: 178, endPoint y: 86, distance: 42.1
type input "****"
drag, startPoint x: 315, startPoint y: 87, endPoint x: 311, endPoint y: 89, distance: 4.3
click at [131, 62] on input "*******" at bounding box center [118, 56] width 26 height 11
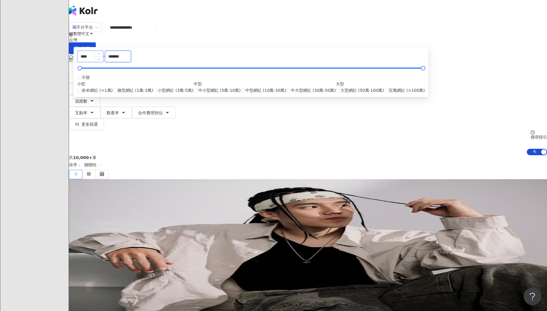
drag, startPoint x: 310, startPoint y: 89, endPoint x: 238, endPoint y: 84, distance: 71.7
click at [238, 84] on div "**** - ******* 不限 小型 奈米網紅 (<1萬) 微型網紅 (1萬-3萬) 小型網紅 (3萬-5萬) 中型 中小型網紅 (5萬-10萬) 中型網…" at bounding box center [251, 72] width 348 height 43
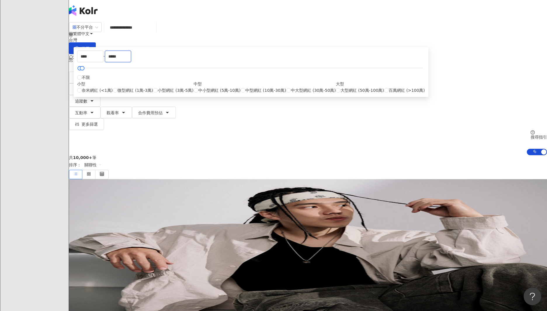
type input "*****"
click at [357, 85] on div "**** - ***** 不限 小型 奈米網紅 (<1萬) 微型網紅 (1萬-3萬) 小型網紅 (3萬-5萬) 中型 中小型網紅 (5萬-10萬) 中型網紅 …" at bounding box center [251, 72] width 348 height 43
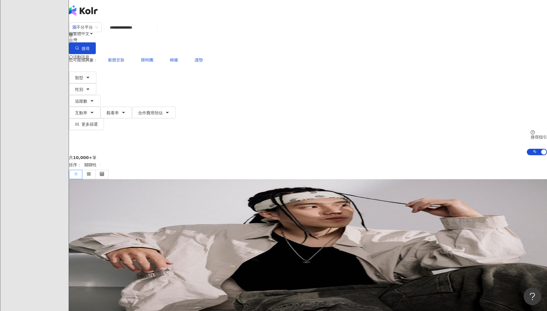
click at [376, 155] on div "共 10,000+ 筆 排序： 關聯性" at bounding box center [308, 167] width 478 height 24
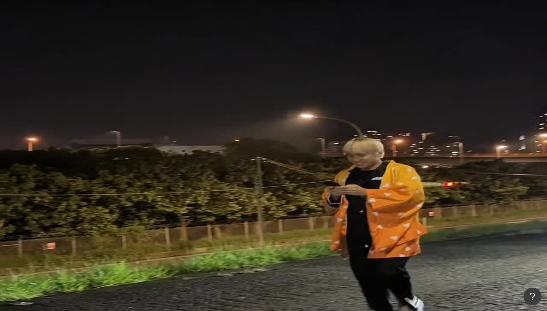
drag, startPoint x: 460, startPoint y: 35, endPoint x: 385, endPoint y: 28, distance: 75.9
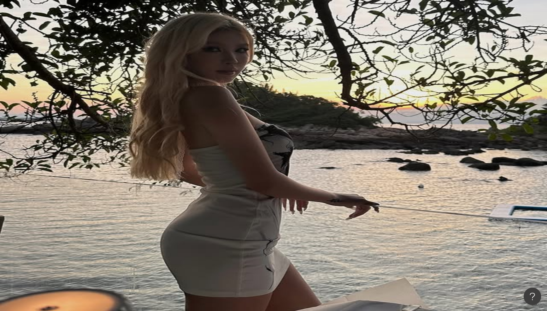
click at [96, 44] on button "搜尋" at bounding box center [82, 50] width 27 height 12
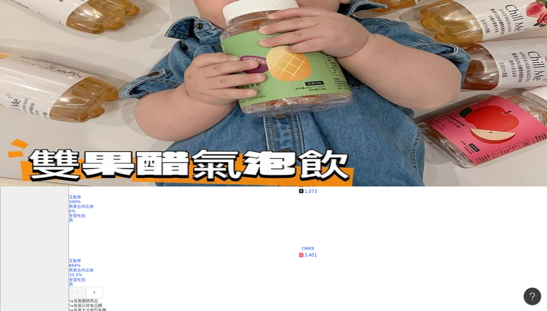
scroll to position [131, 0]
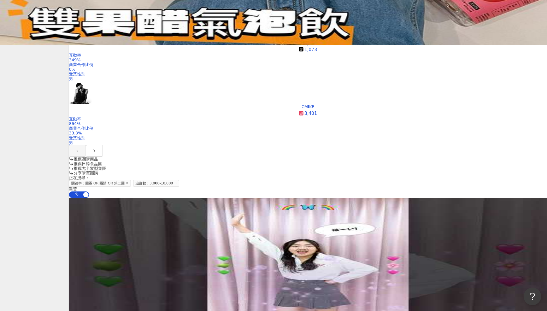
scroll to position [332, 0]
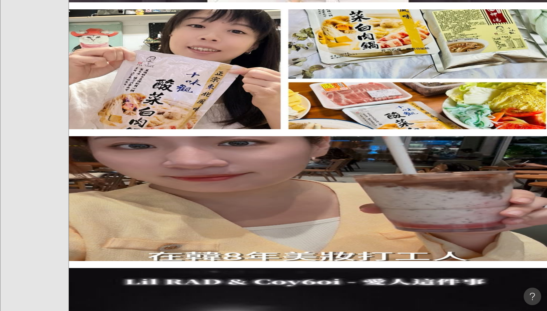
scroll to position [613, 0]
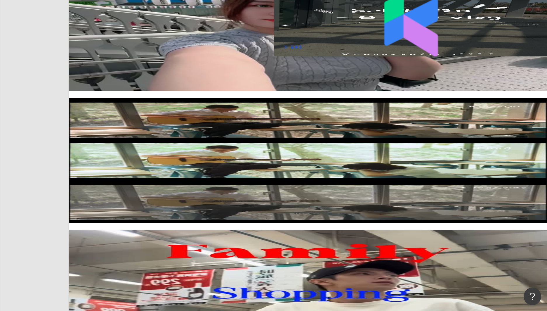
scroll to position [768, 0]
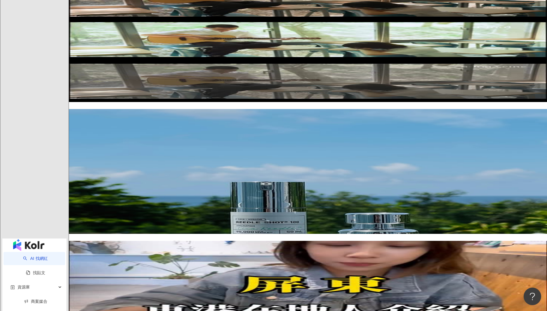
scroll to position [899, 0]
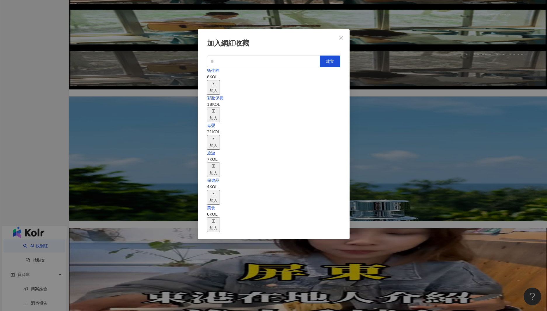
scroll to position [33, 0]
click at [218, 218] on div "加入" at bounding box center [213, 224] width 8 height 13
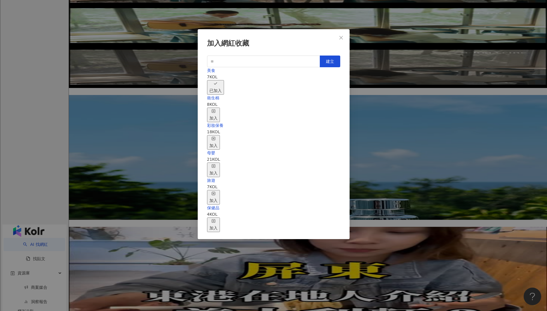
click at [344, 37] on span "Close" at bounding box center [341, 37] width 12 height 5
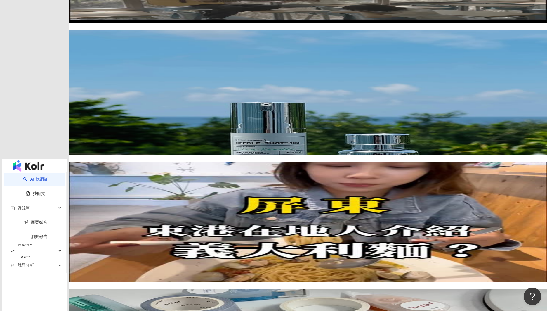
scroll to position [1182, 0]
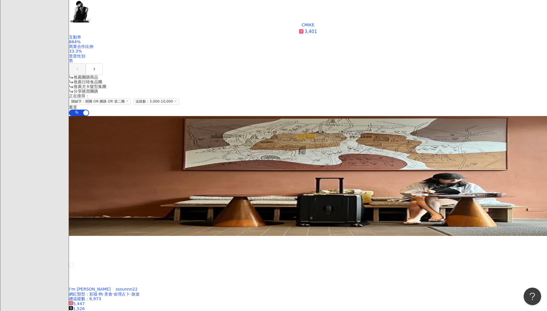
scroll to position [347, 0]
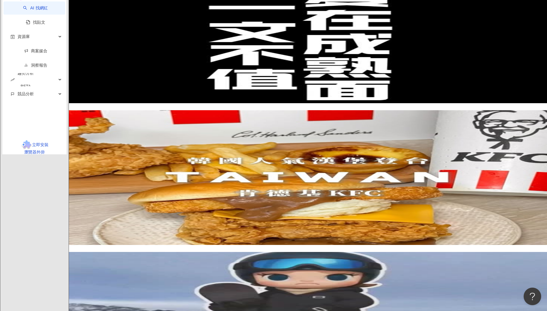
scroll to position [1134, 0]
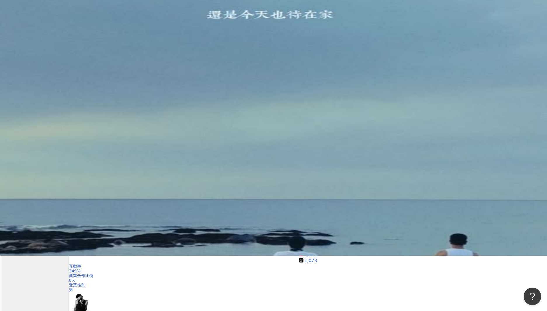
scroll to position [56, 0]
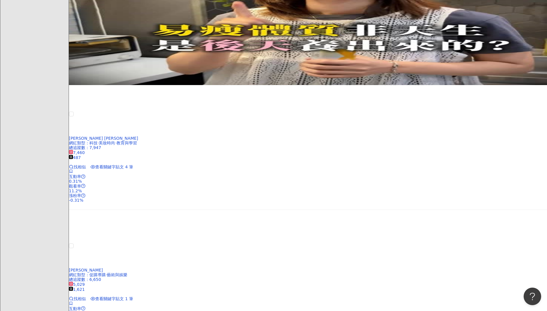
scroll to position [650, 0]
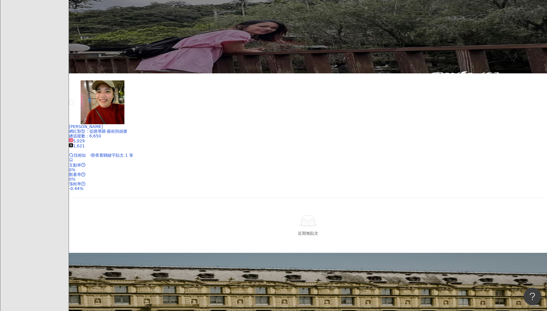
scroll to position [782, 0]
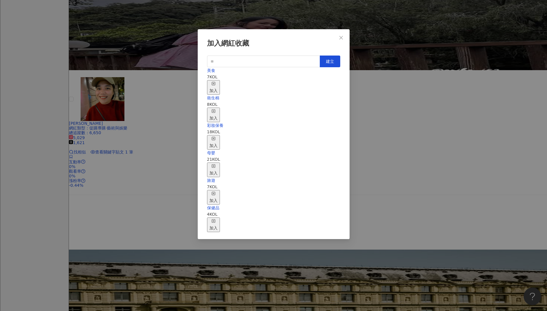
click at [218, 163] on div "加入" at bounding box center [213, 169] width 8 height 13
click at [343, 38] on icon "close" at bounding box center [341, 37] width 5 height 5
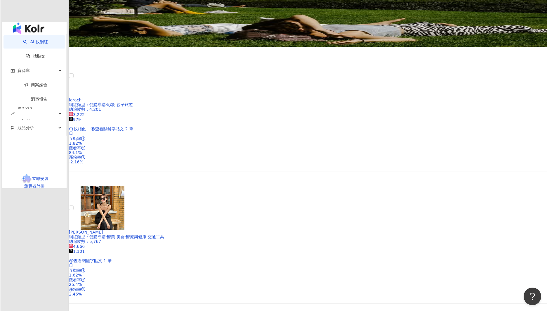
scroll to position [1125, 0]
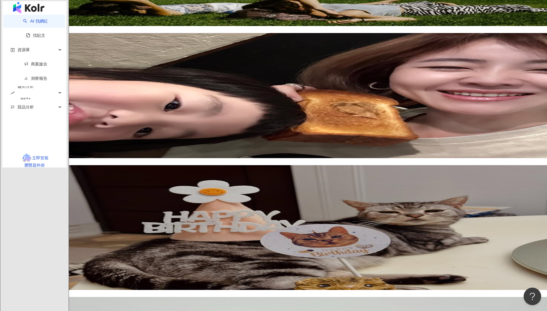
drag, startPoint x: 332, startPoint y: 269, endPoint x: 404, endPoint y: 288, distance: 73.7
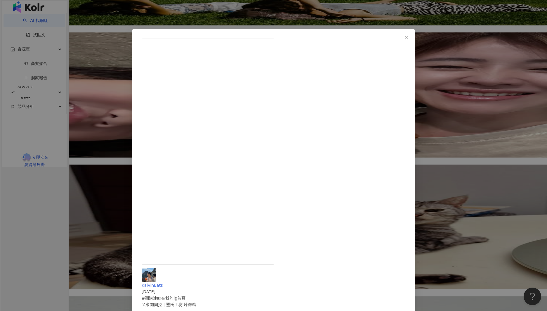
scroll to position [1124, 0]
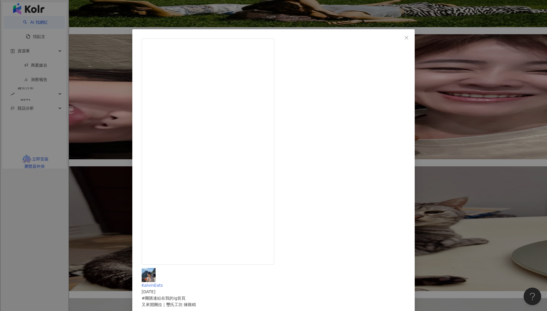
click at [163, 283] on span "KalvinEats" at bounding box center [152, 285] width 21 height 5
click at [404, 35] on icon "close" at bounding box center [406, 37] width 5 height 5
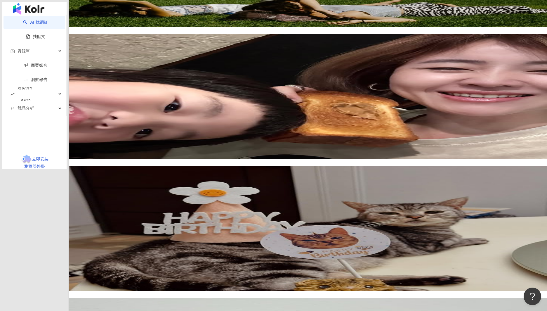
drag, startPoint x: 327, startPoint y: 263, endPoint x: 331, endPoint y: 261, distance: 4.1
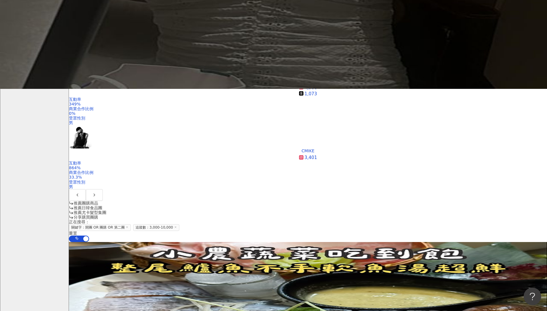
scroll to position [213, 0]
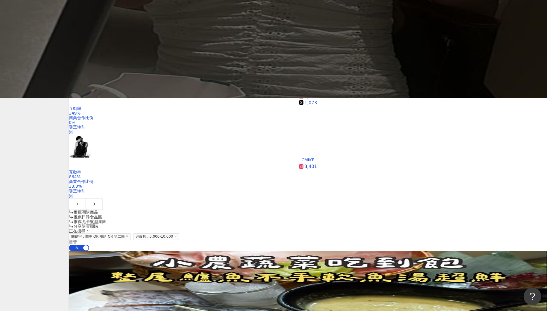
click at [124, 251] on img at bounding box center [103, 273] width 44 height 44
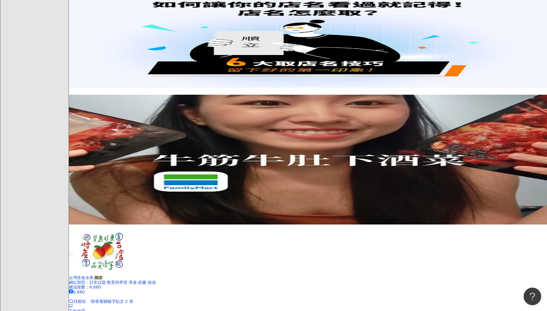
scroll to position [626, 0]
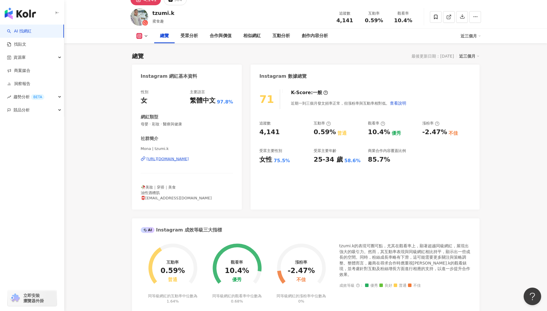
scroll to position [27, 0]
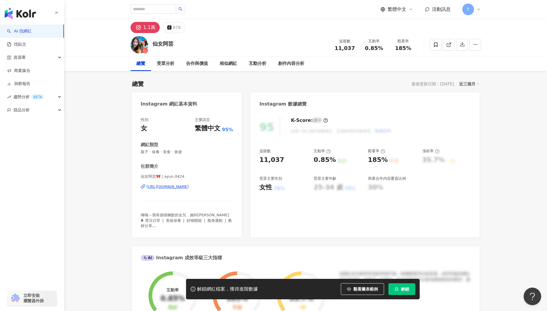
click at [403, 290] on span "解鎖" at bounding box center [405, 288] width 8 height 5
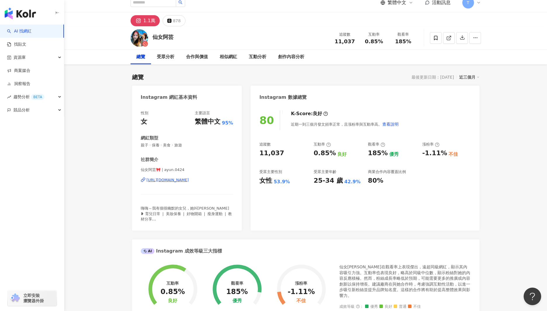
scroll to position [8, 0]
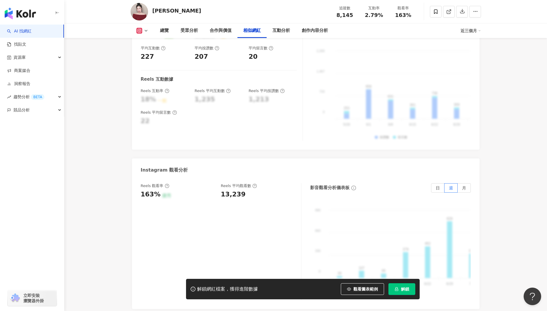
scroll to position [1108, 0]
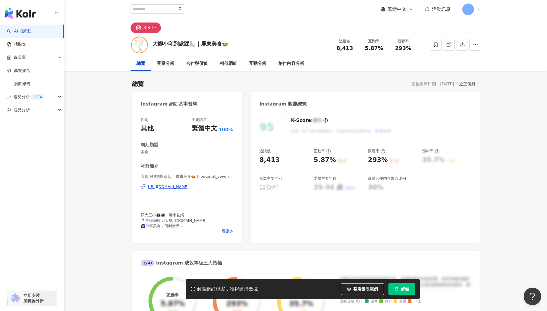
click at [183, 187] on div "[URL][DOMAIN_NAME]" at bounding box center [168, 186] width 42 height 5
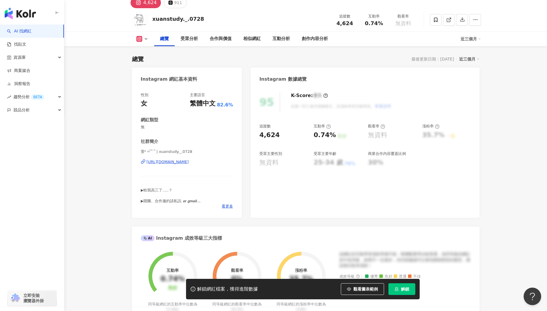
scroll to position [3, 0]
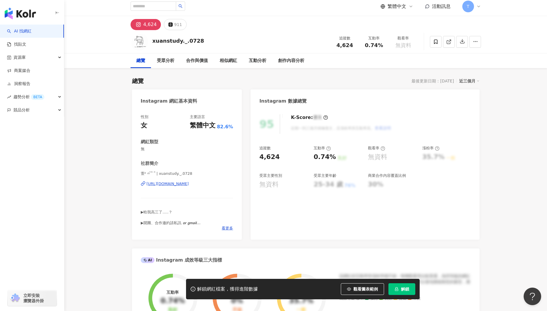
click at [187, 184] on div "https://www.instagram.com/xuanstudy._.0728/" at bounding box center [168, 183] width 42 height 5
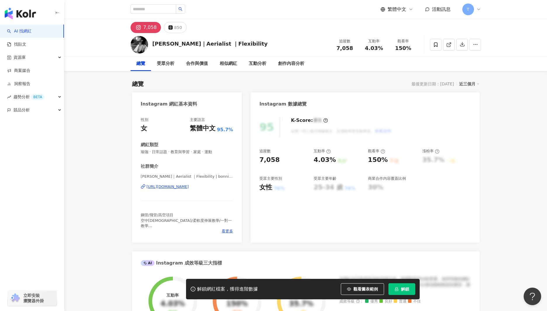
click at [188, 187] on div "[URL][DOMAIN_NAME]" at bounding box center [168, 186] width 42 height 5
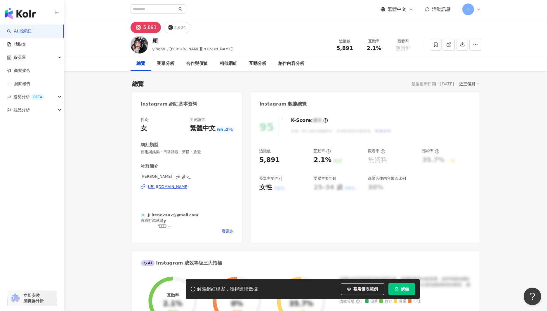
click at [189, 185] on div "https://www.instagram.com/yingho_/" at bounding box center [168, 186] width 42 height 5
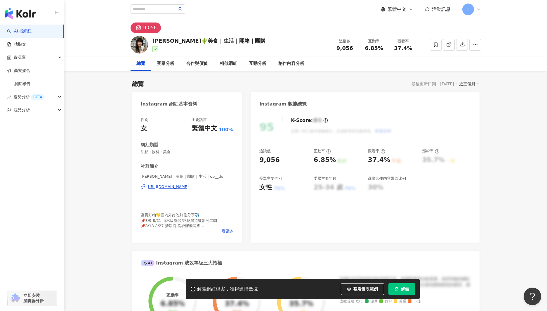
click at [185, 187] on div "[URL][DOMAIN_NAME]" at bounding box center [168, 186] width 42 height 5
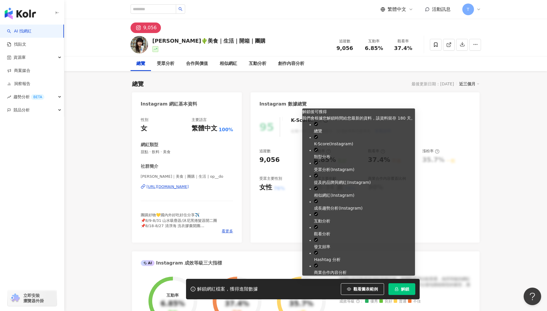
click at [400, 290] on button "解鎖" at bounding box center [401, 289] width 27 height 12
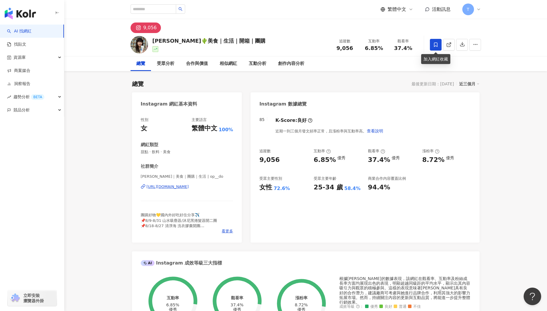
click at [434, 45] on icon at bounding box center [435, 44] width 5 height 5
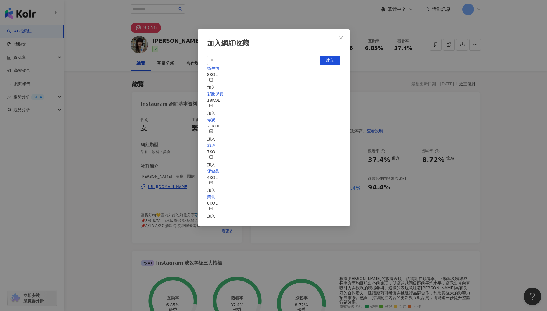
scroll to position [33, 0]
click at [215, 206] on div "加入" at bounding box center [211, 212] width 8 height 13
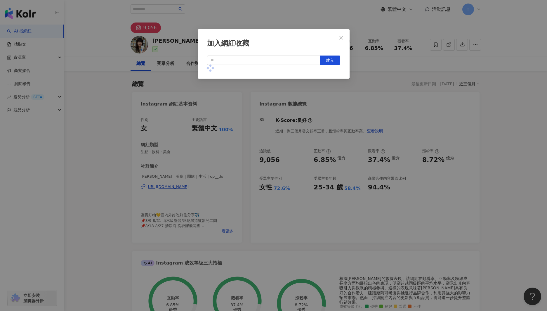
scroll to position [0, 0]
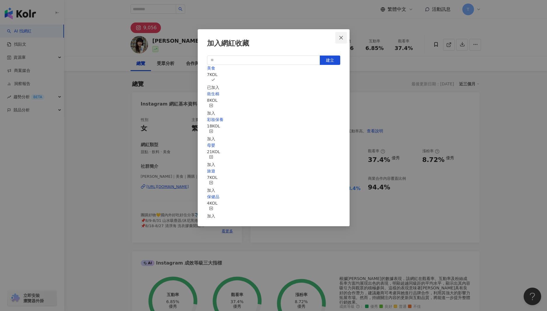
click at [342, 38] on icon "close" at bounding box center [341, 37] width 5 height 5
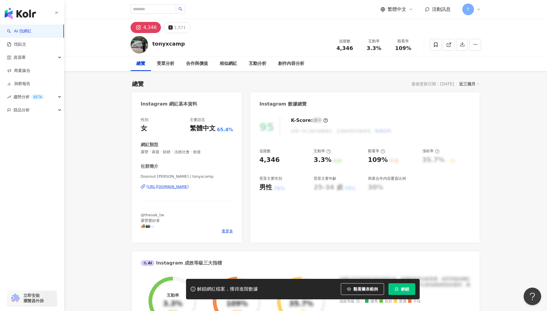
drag, startPoint x: 192, startPoint y: 186, endPoint x: 274, endPoint y: 192, distance: 82.6
click at [189, 186] on div "[URL][DOMAIN_NAME]" at bounding box center [168, 186] width 42 height 5
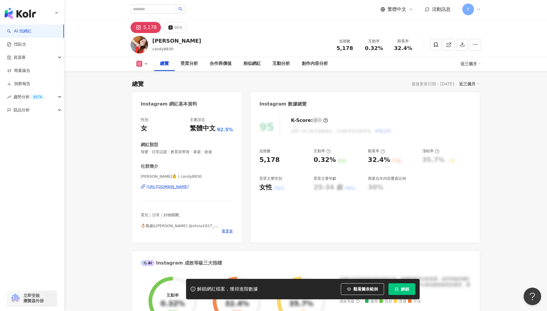
click at [187, 185] on div "[URL][DOMAIN_NAME]" at bounding box center [168, 186] width 42 height 5
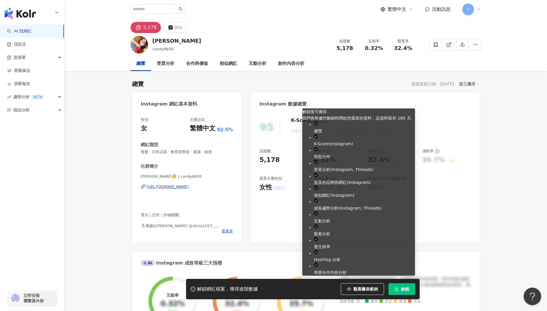
click at [406, 289] on span "解鎖" at bounding box center [405, 288] width 8 height 5
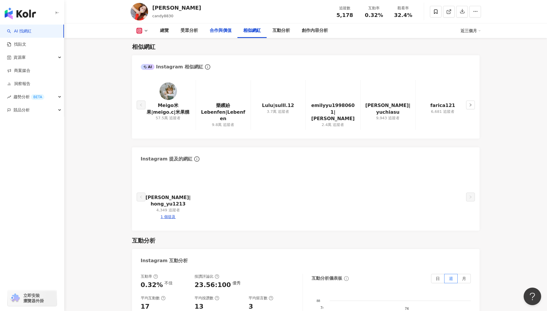
scroll to position [980, 0]
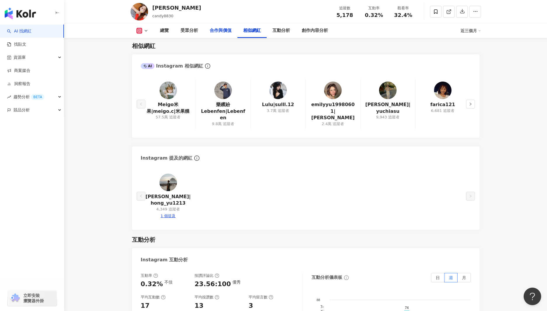
click at [219, 31] on div "合作與價值" at bounding box center [221, 30] width 22 height 7
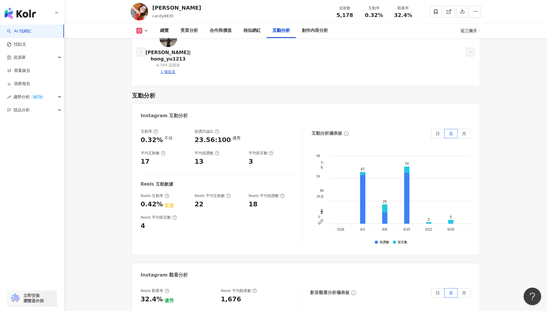
scroll to position [1124, 0]
click at [433, 11] on icon at bounding box center [435, 11] width 5 height 5
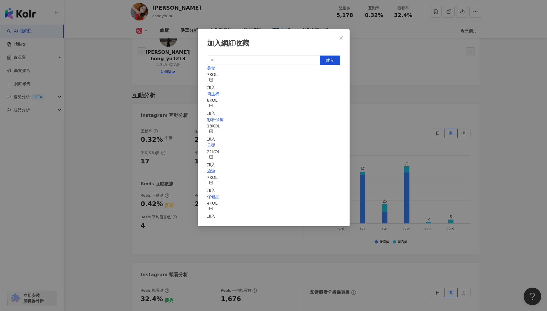
click at [215, 155] on div "加入" at bounding box center [211, 161] width 8 height 13
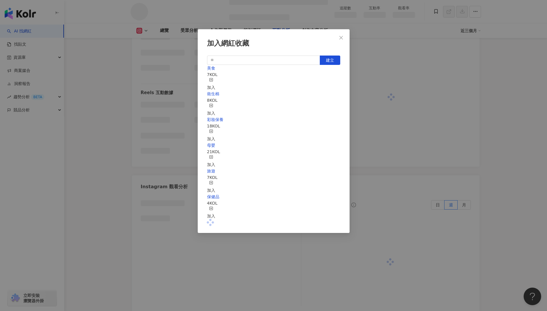
scroll to position [968, 0]
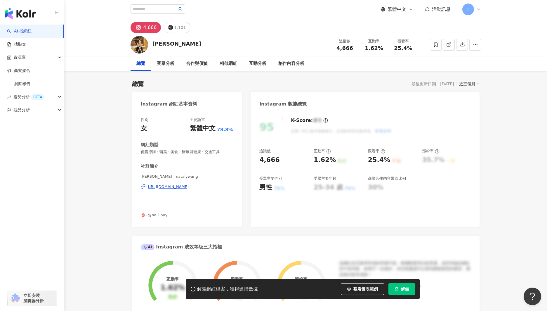
click at [189, 187] on div "[URL][DOMAIN_NAME]" at bounding box center [168, 186] width 42 height 5
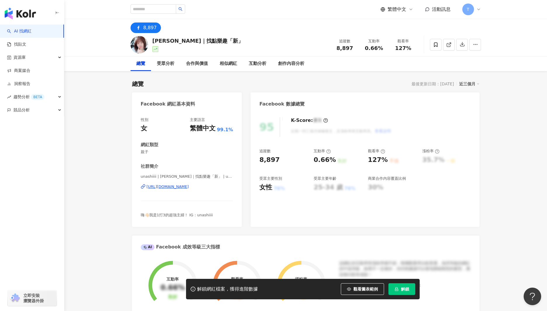
click at [189, 187] on div "[URL][DOMAIN_NAME]" at bounding box center [168, 186] width 42 height 5
drag, startPoint x: 155, startPoint y: 50, endPoint x: 194, endPoint y: 50, distance: 38.8
click at [194, 50] on div at bounding box center [197, 49] width 91 height 6
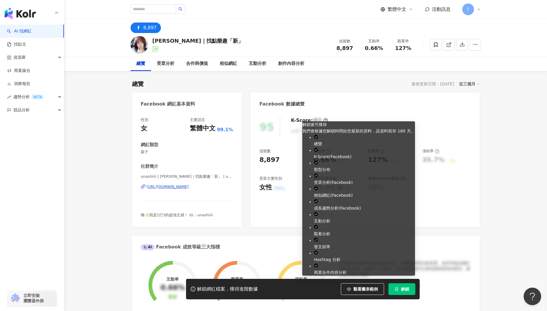
drag, startPoint x: 406, startPoint y: 287, endPoint x: 406, endPoint y: 278, distance: 9.1
click at [406, 286] on span "解鎖" at bounding box center [405, 288] width 8 height 5
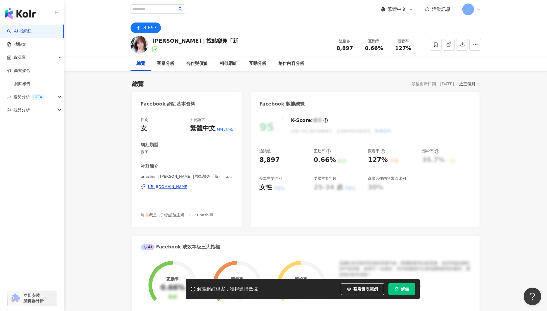
click at [401, 289] on span "解鎖" at bounding box center [405, 288] width 8 height 5
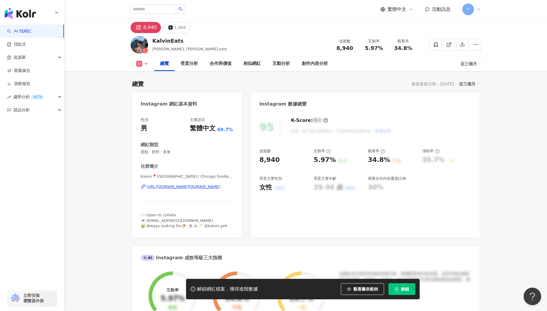
drag, startPoint x: 171, startPoint y: 184, endPoint x: 409, endPoint y: 173, distance: 238.3
click at [171, 184] on div "[URL][DOMAIN_NAME][DOMAIN_NAME]" at bounding box center [184, 186] width 74 height 5
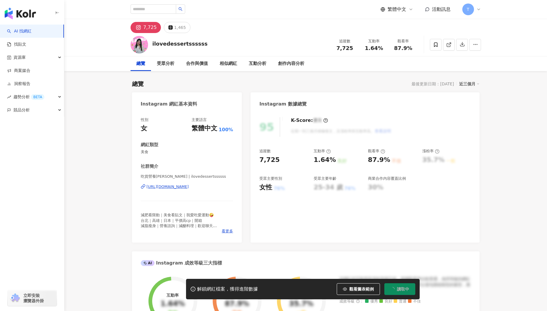
click at [189, 187] on div "https://www.instagram.com/ilovedessertssssss/" at bounding box center [168, 186] width 42 height 5
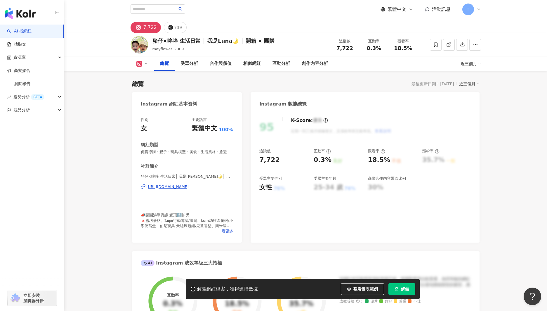
click at [189, 186] on div "https://www.instagram.com/mayflower_2009/" at bounding box center [168, 186] width 42 height 5
